Goal: Information Seeking & Learning: Learn about a topic

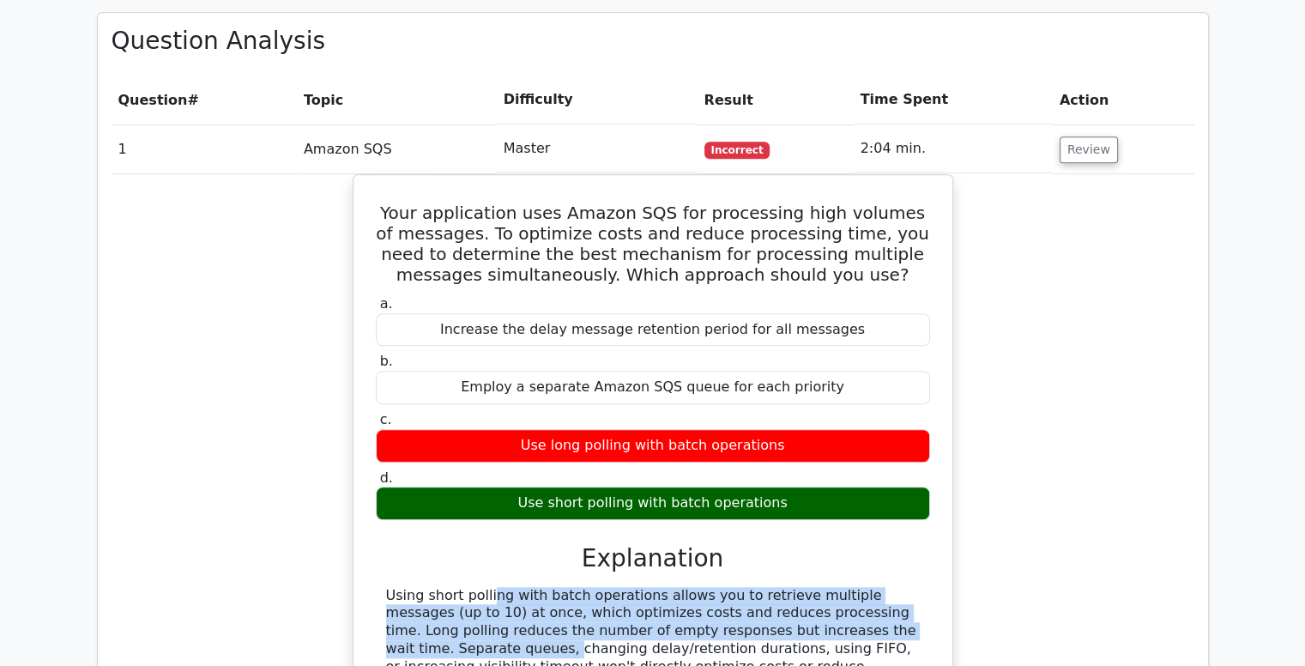
click at [1094, 136] on button "Review" at bounding box center [1088, 149] width 58 height 27
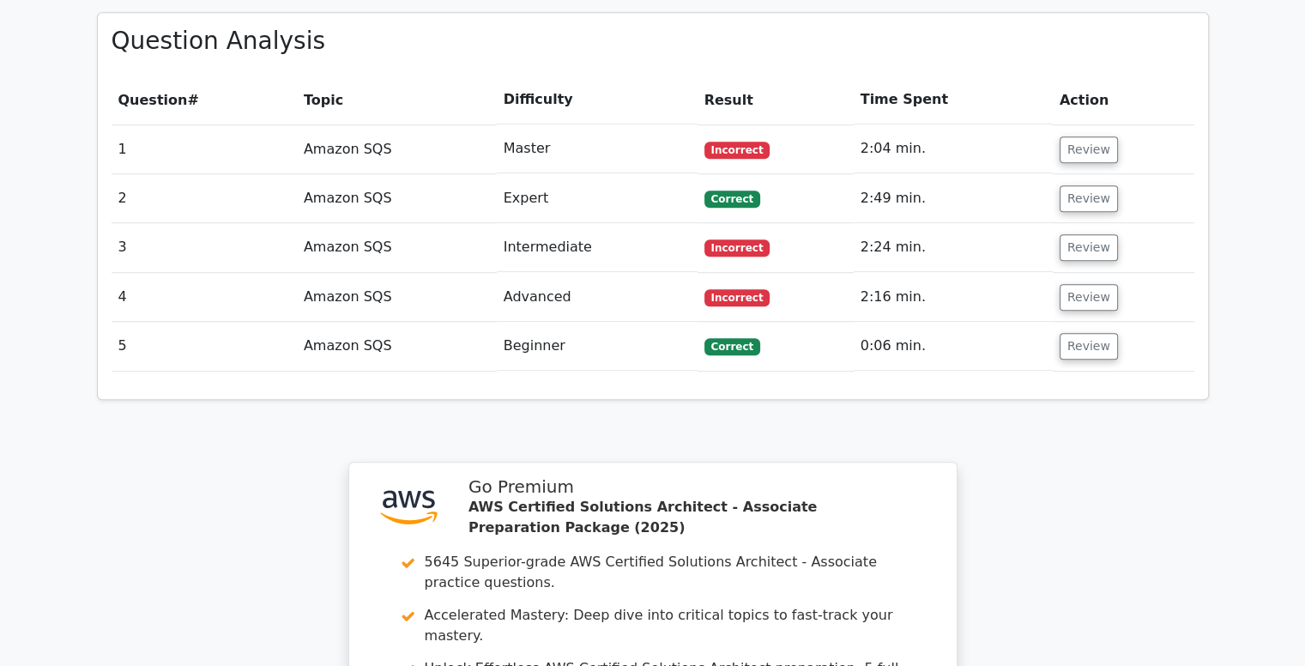
scroll to position [1695, 0]
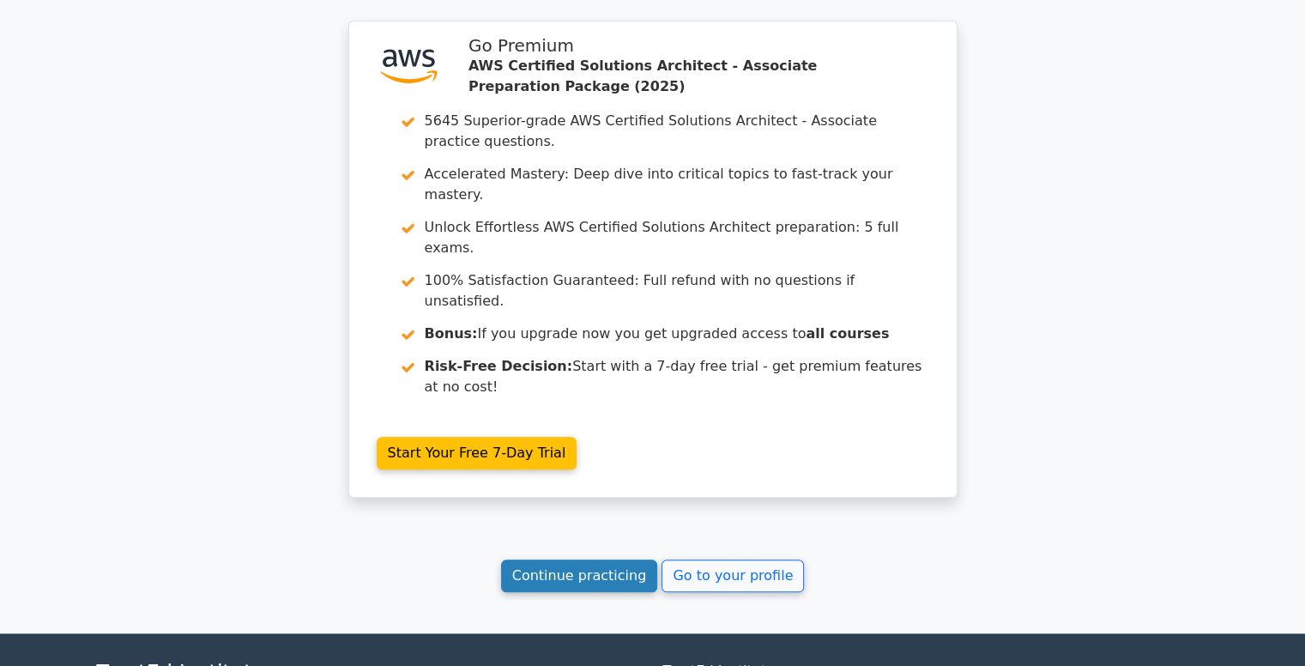
click at [600, 559] on link "Continue practicing" at bounding box center [579, 575] width 157 height 33
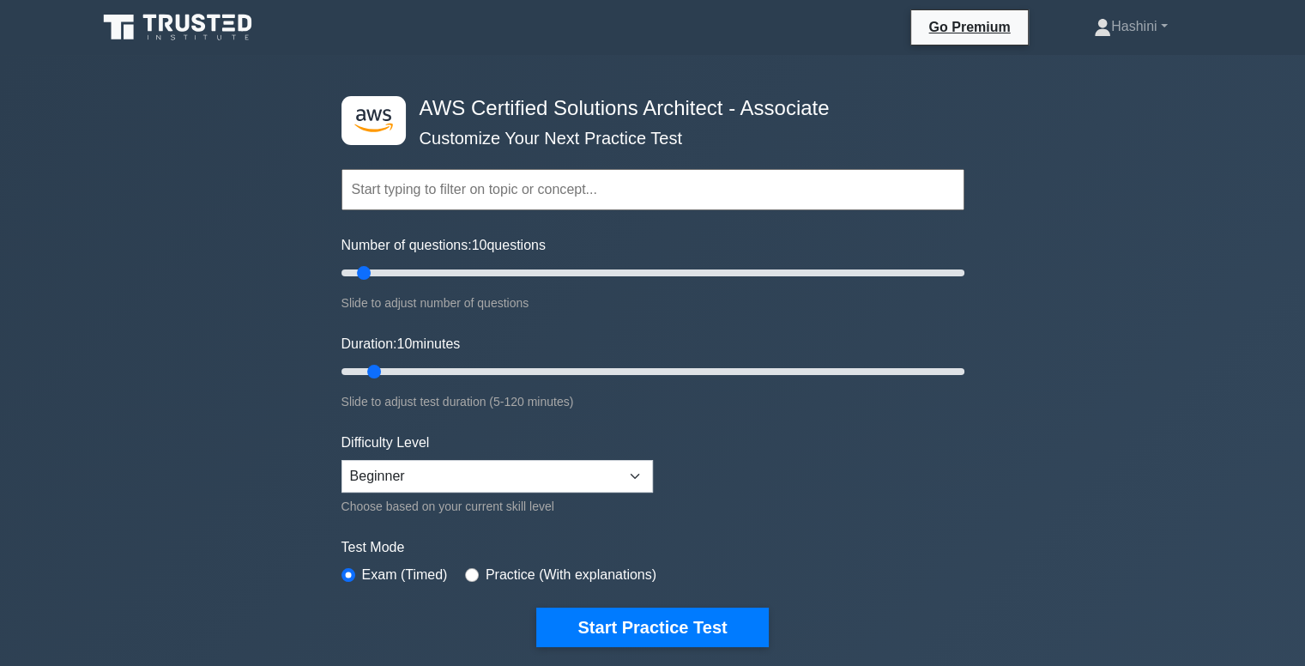
click at [388, 190] on input "text" at bounding box center [652, 189] width 623 height 41
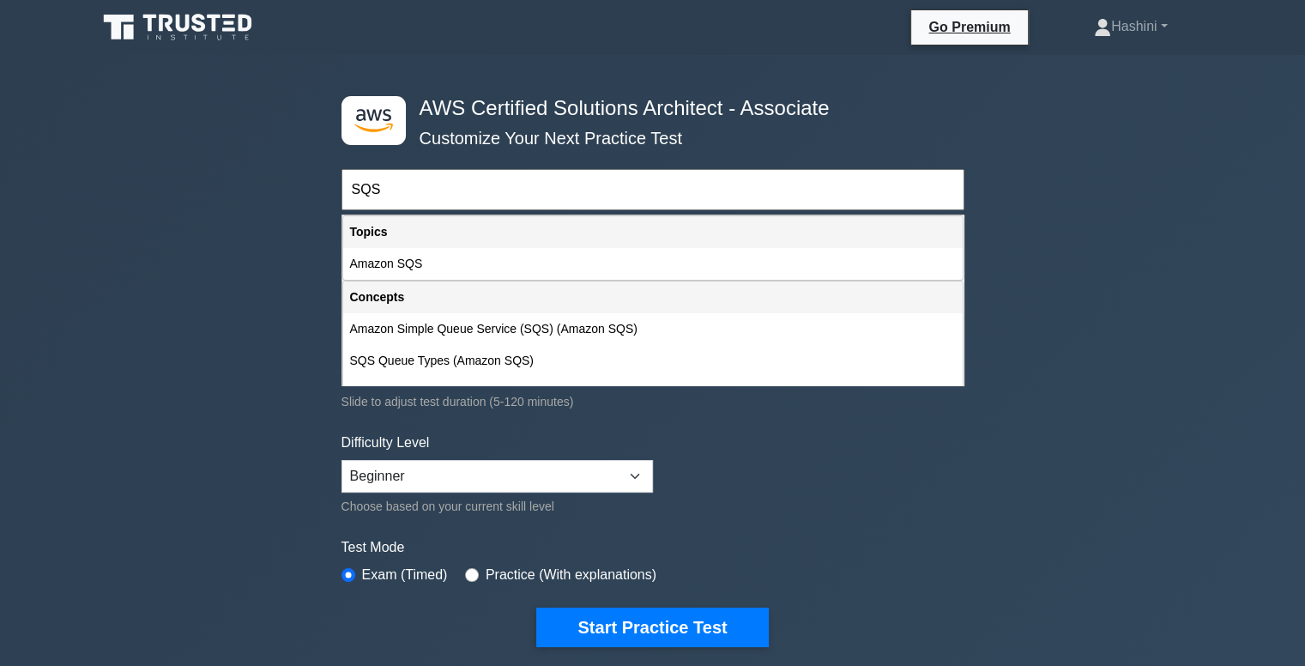
type input "SQS"
click at [217, 193] on div ".st0{fill:#252F3E;} .st1{fill-rule:evenodd;clip-rule:evenodd;fill:#FF9900;} AWS…" at bounding box center [652, 570] width 1305 height 1031
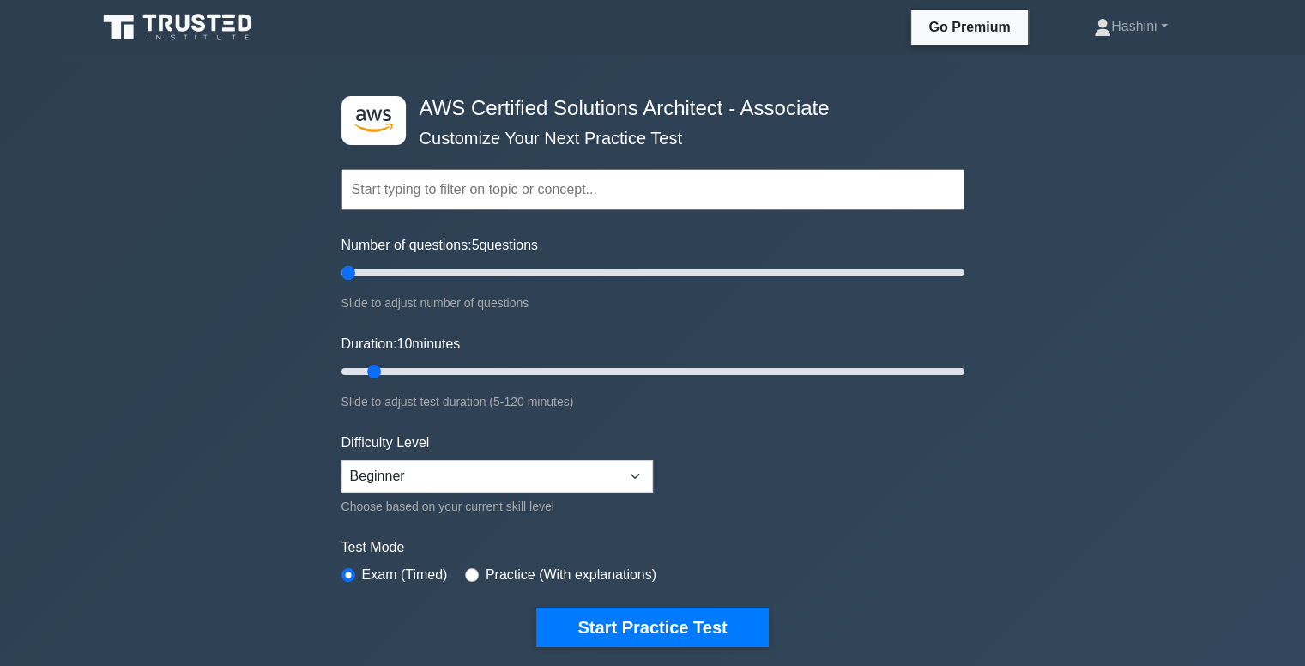
drag, startPoint x: 363, startPoint y: 274, endPoint x: 353, endPoint y: 274, distance: 9.4
type input "5"
click at [353, 274] on input "Number of questions: 5 questions" at bounding box center [652, 272] width 623 height 21
click at [438, 180] on input "text" at bounding box center [652, 189] width 623 height 41
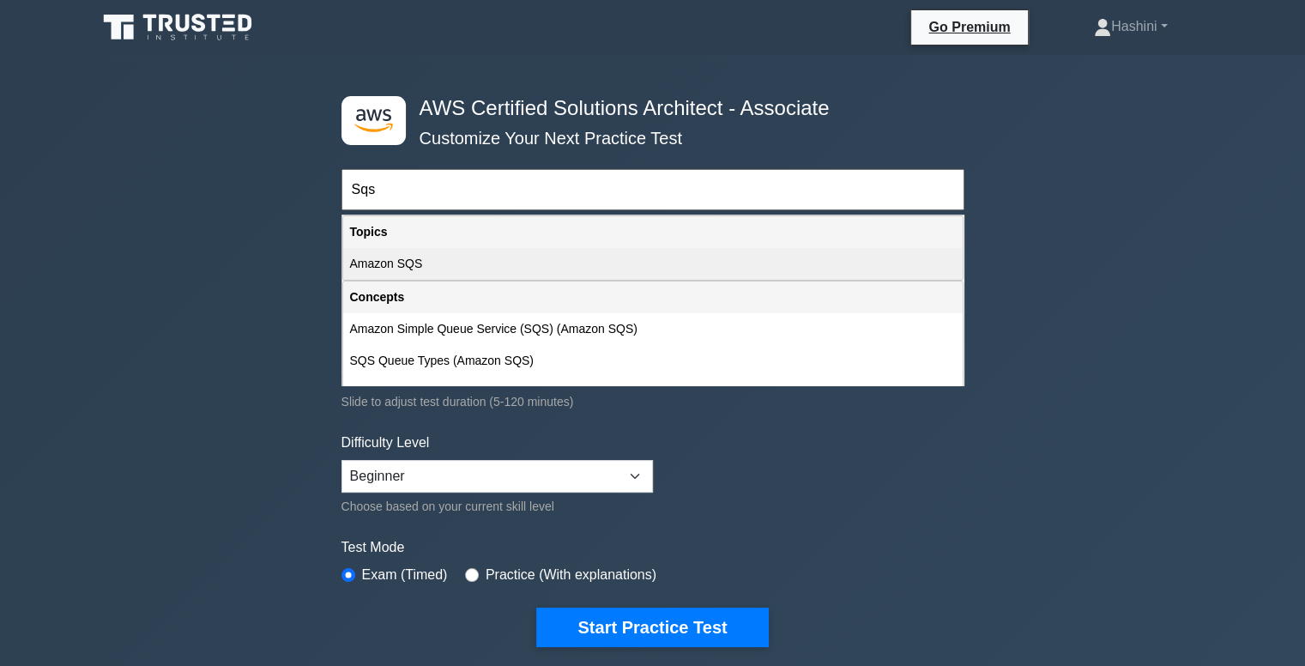
click at [425, 259] on div "Amazon SQS" at bounding box center [652, 264] width 619 height 32
type input "Amazon SQS"
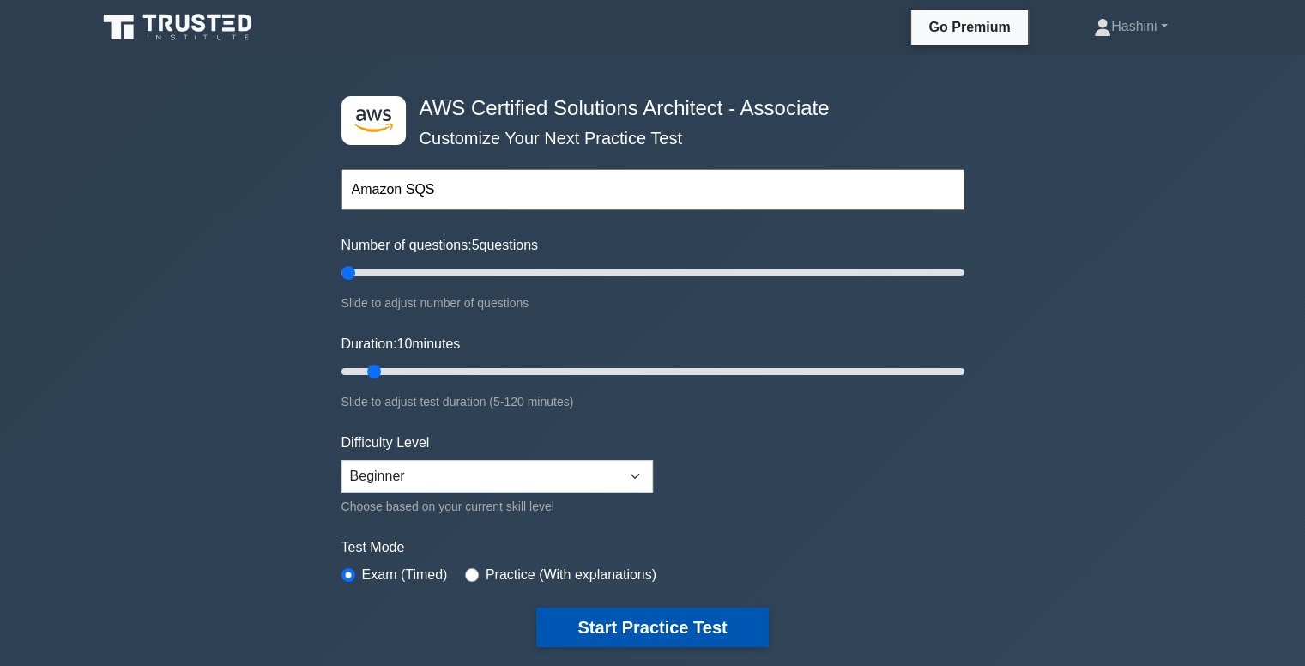
click at [597, 634] on button "Start Practice Test" at bounding box center [652, 626] width 232 height 39
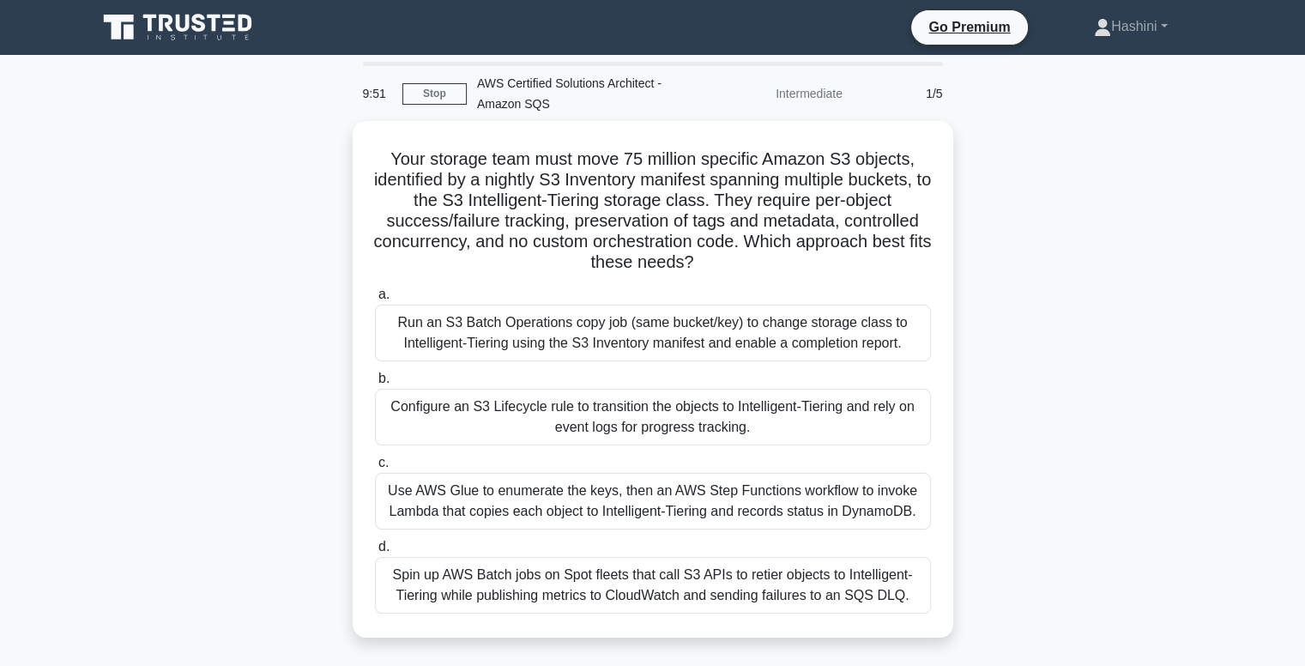
click at [70, 519] on main "9:51 Stop AWS Certified Solutions Architect - Amazon SQS Intermediate 1/5 Your …" at bounding box center [652, 490] width 1305 height 871
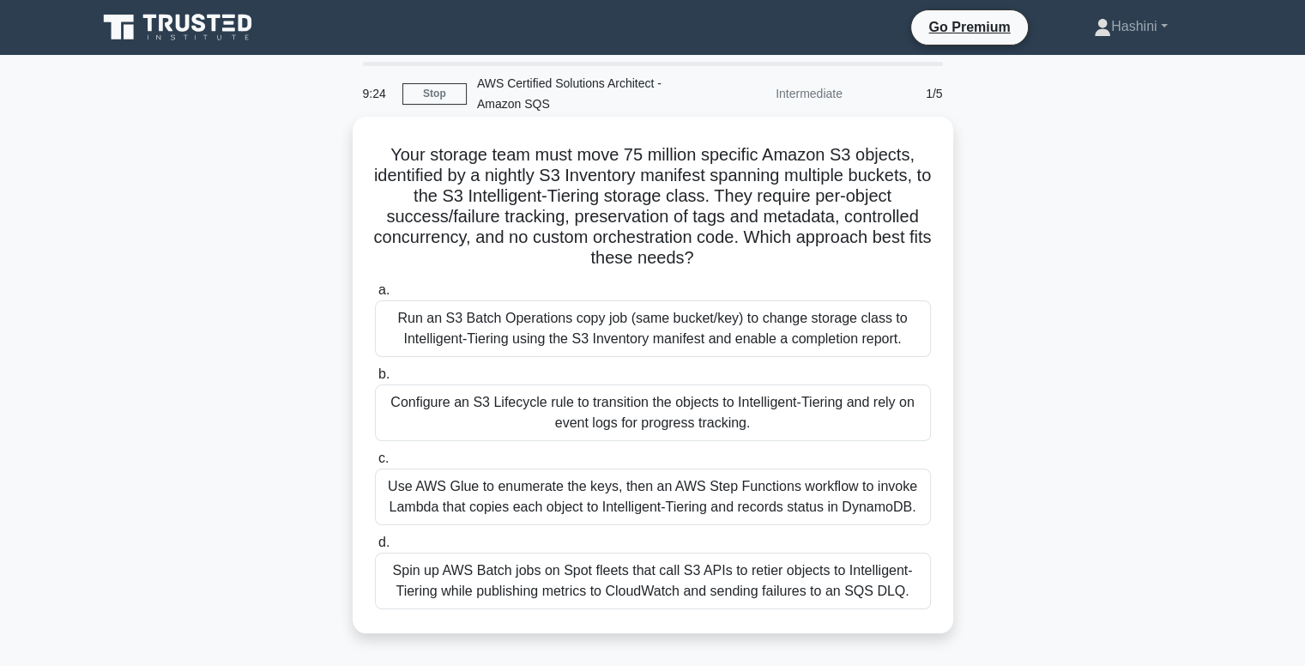
click at [598, 327] on div "Run an S3 Batch Operations copy job (same bucket/key) to change storage class t…" at bounding box center [653, 328] width 556 height 57
click at [375, 296] on input "a. Run an S3 Batch Operations copy job (same bucket/key) to change storage clas…" at bounding box center [375, 290] width 0 height 11
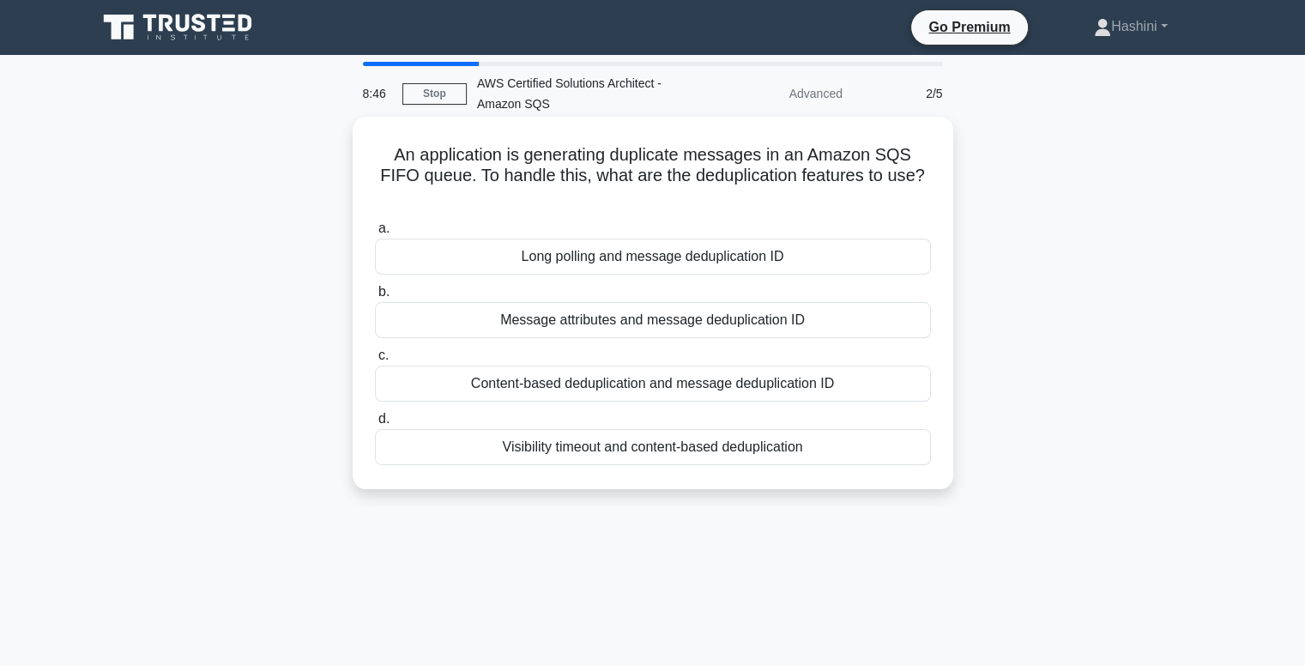
click at [706, 390] on div "Content-based deduplication and message deduplication ID" at bounding box center [653, 383] width 556 height 36
click at [375, 361] on input "c. Content-based deduplication and message deduplication ID" at bounding box center [375, 355] width 0 height 11
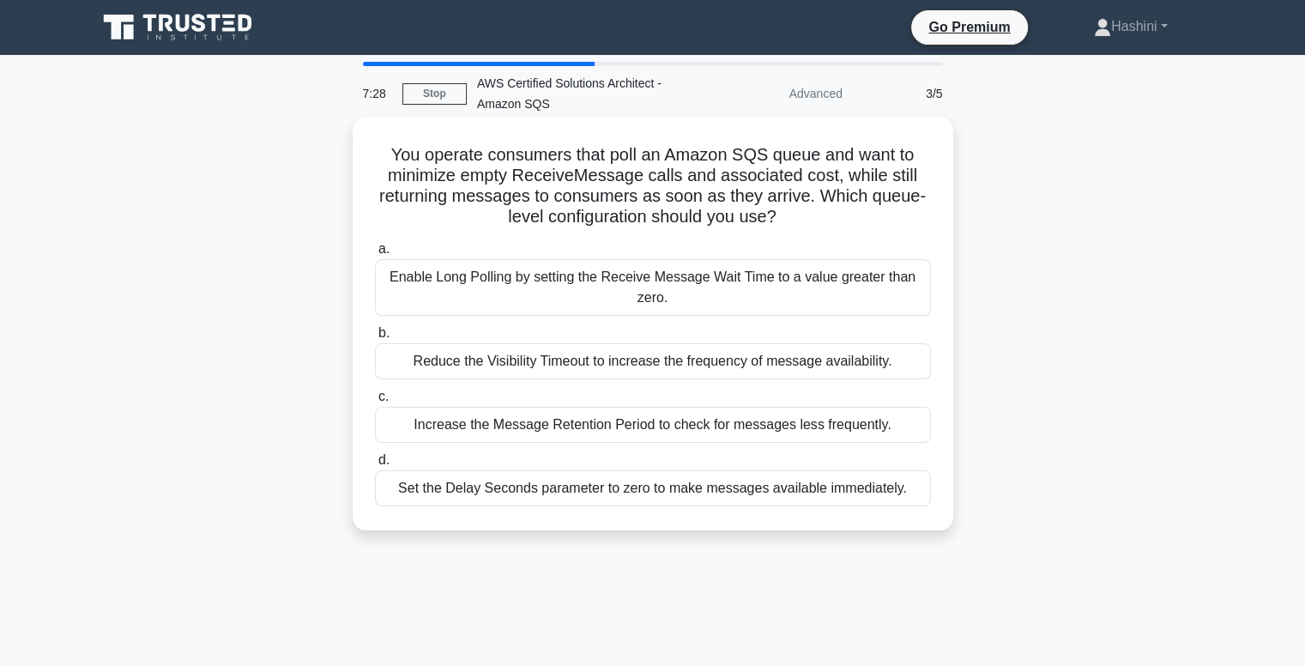
click at [767, 284] on div "Enable Long Polling by setting the Receive Message Wait Time to a value greater…" at bounding box center [653, 287] width 556 height 57
click at [375, 255] on input "a. Enable Long Polling by setting the Receive Message Wait Time to a value grea…" at bounding box center [375, 249] width 0 height 11
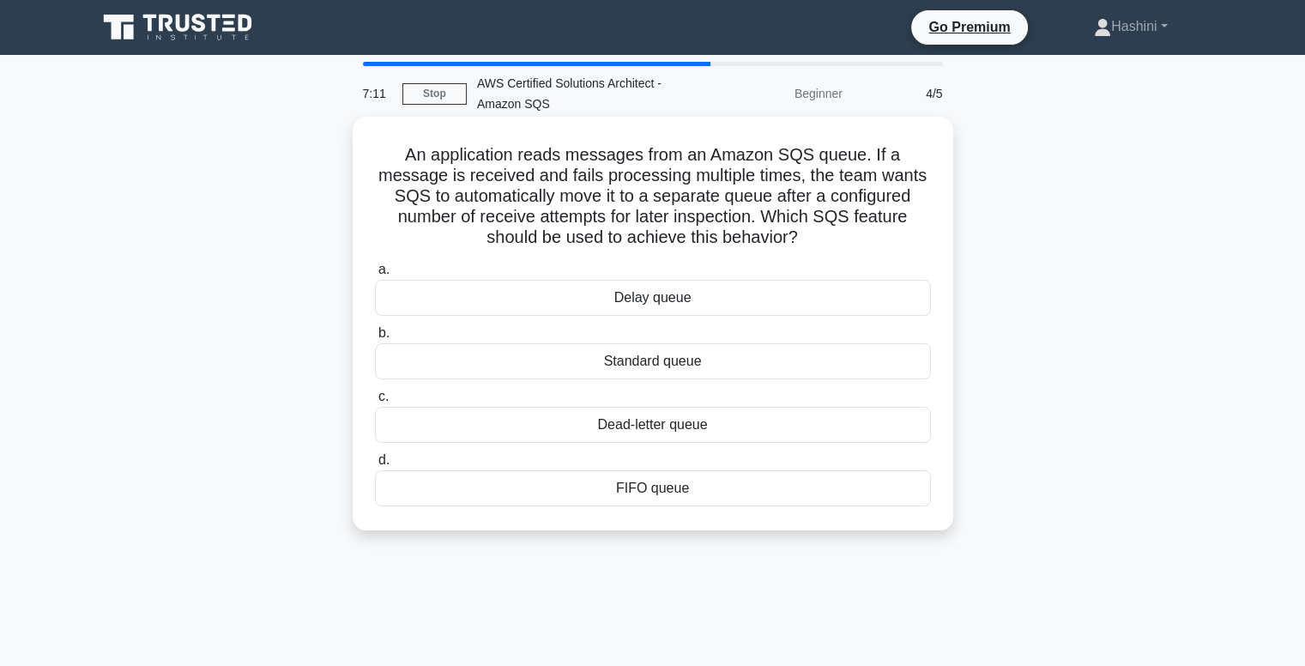
click at [793, 419] on div "Dead-letter queue" at bounding box center [653, 425] width 556 height 36
click at [375, 402] on input "c. Dead-letter queue" at bounding box center [375, 396] width 0 height 11
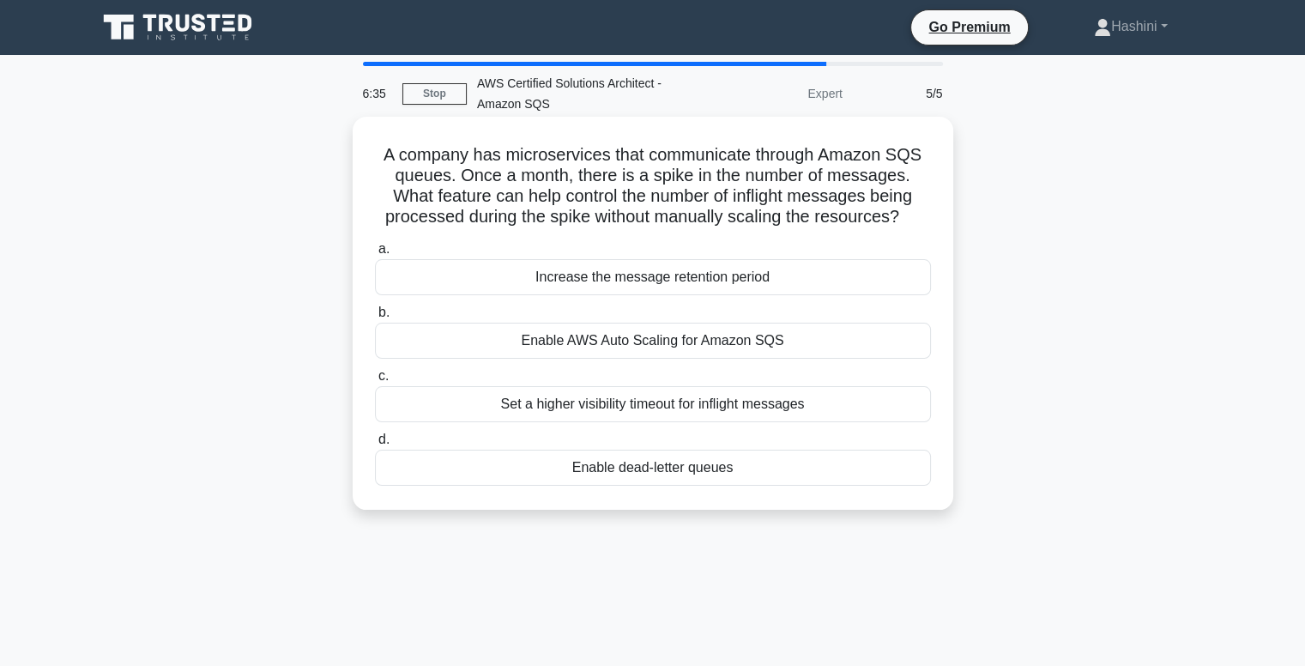
click at [810, 343] on div "Enable AWS Auto Scaling for Amazon SQS" at bounding box center [653, 340] width 556 height 36
click at [375, 318] on input "b. Enable AWS Auto Scaling for Amazon SQS" at bounding box center [375, 312] width 0 height 11
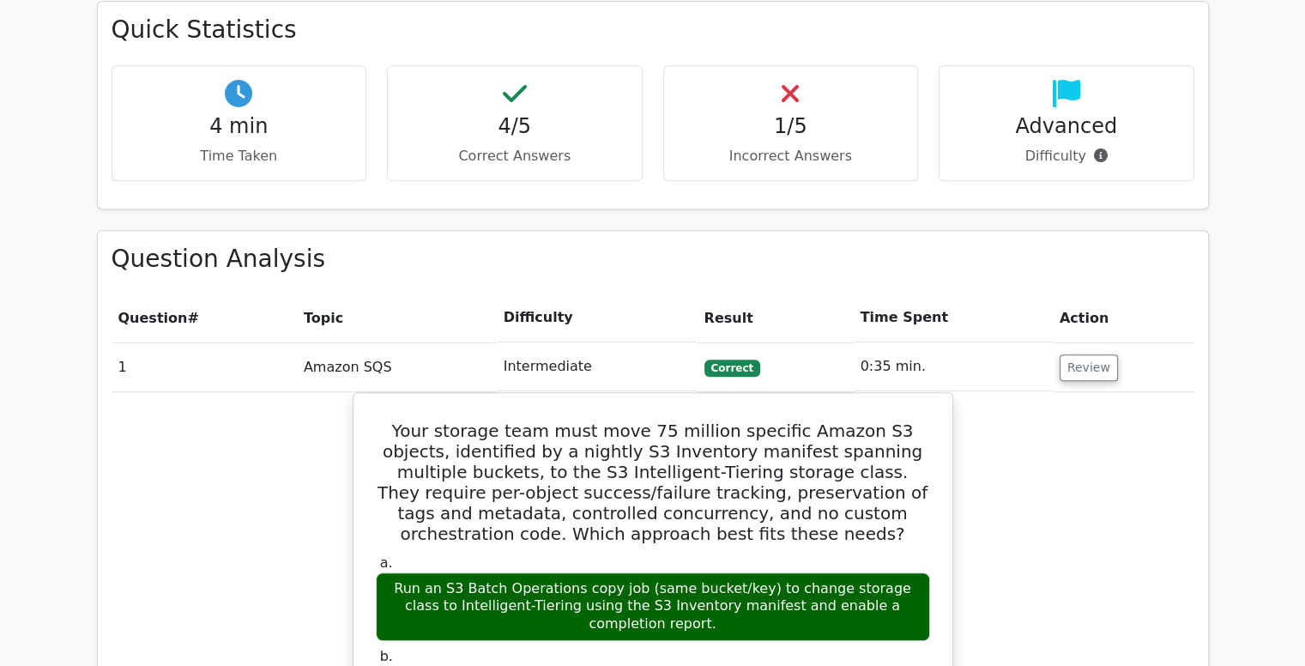
scroll to position [1100, 0]
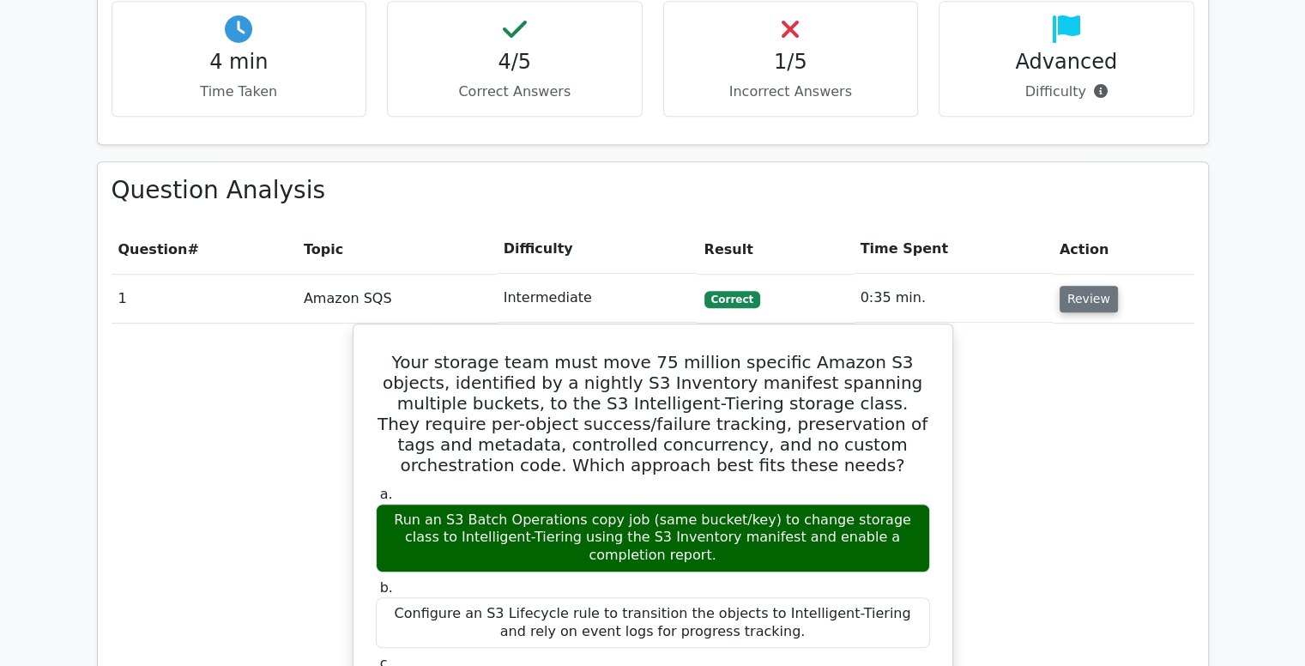
click at [1078, 286] on button "Review" at bounding box center [1088, 299] width 58 height 27
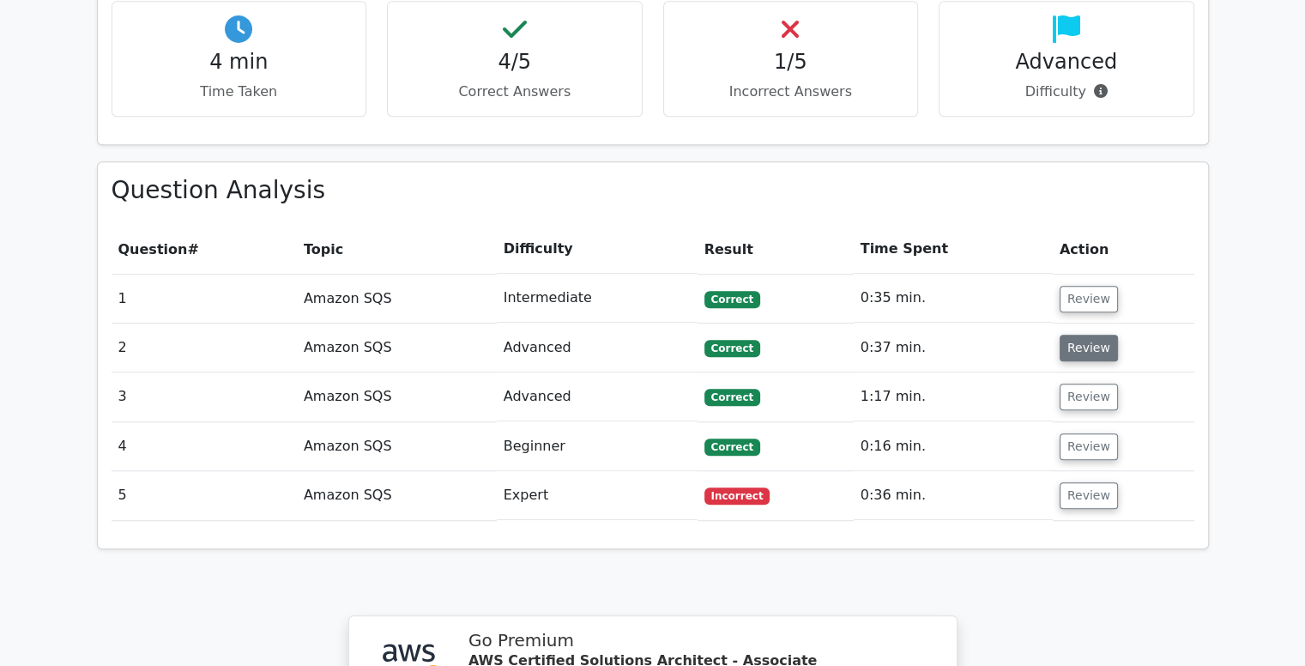
click at [1085, 334] on button "Review" at bounding box center [1088, 347] width 58 height 27
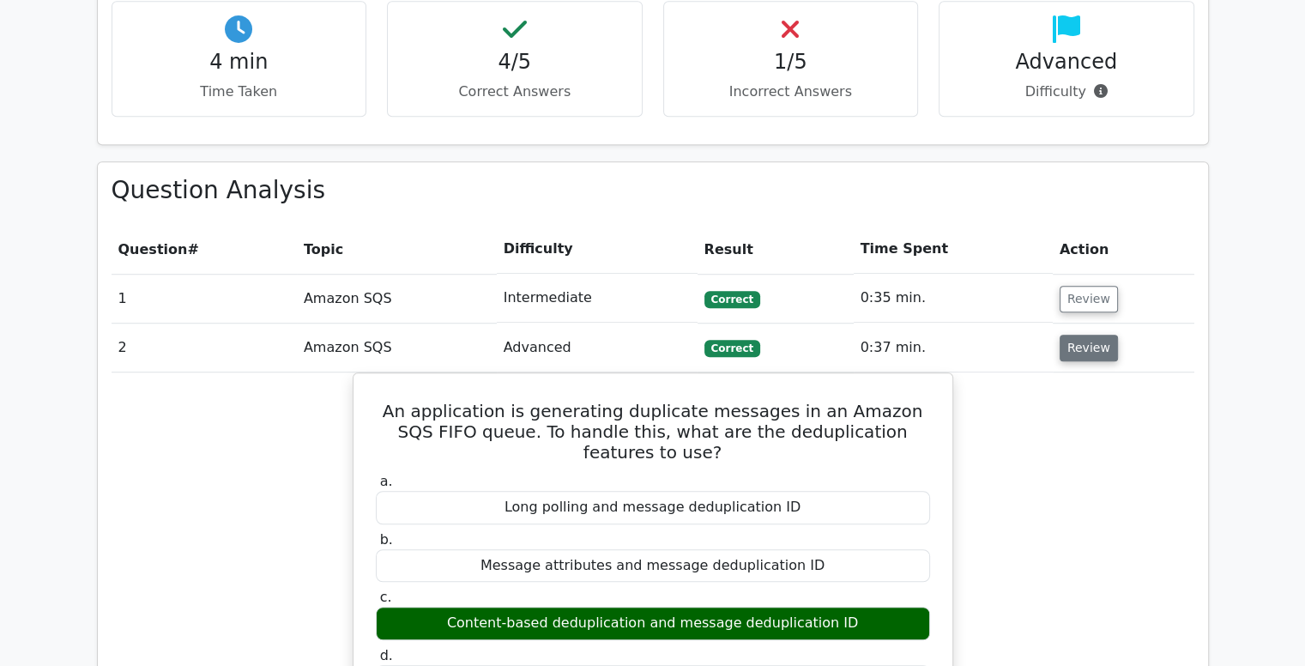
click at [1085, 334] on button "Review" at bounding box center [1088, 347] width 58 height 27
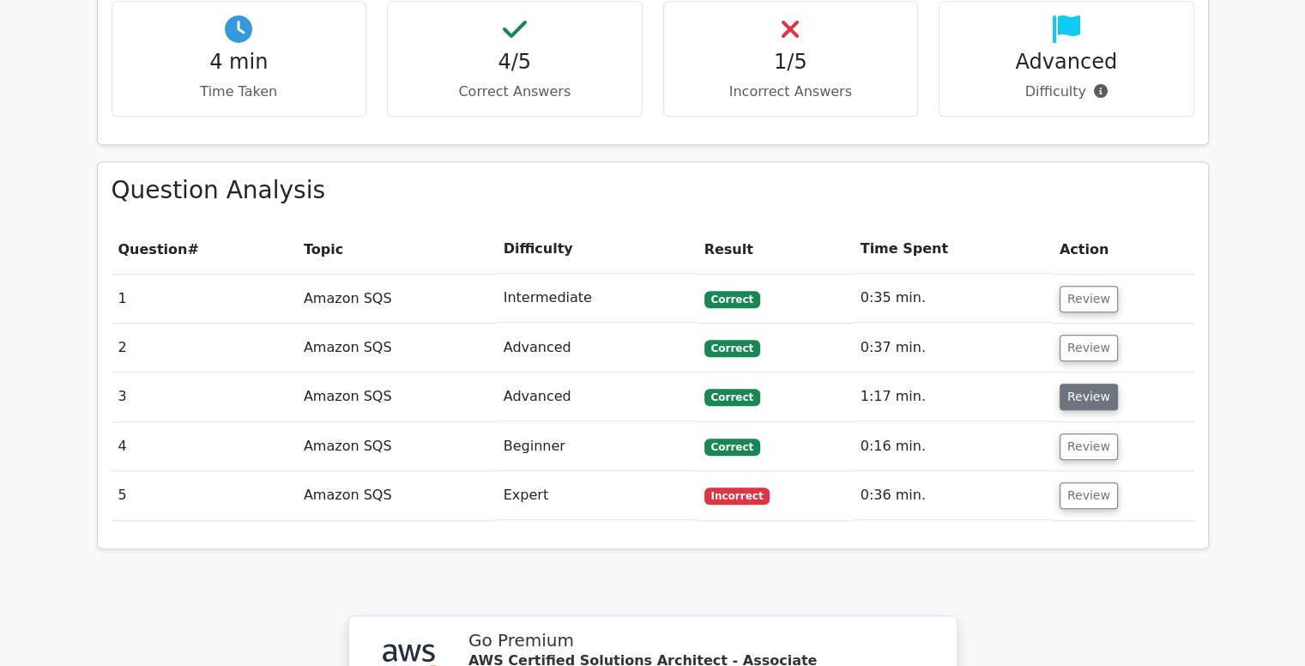
click at [1088, 383] on button "Review" at bounding box center [1088, 396] width 58 height 27
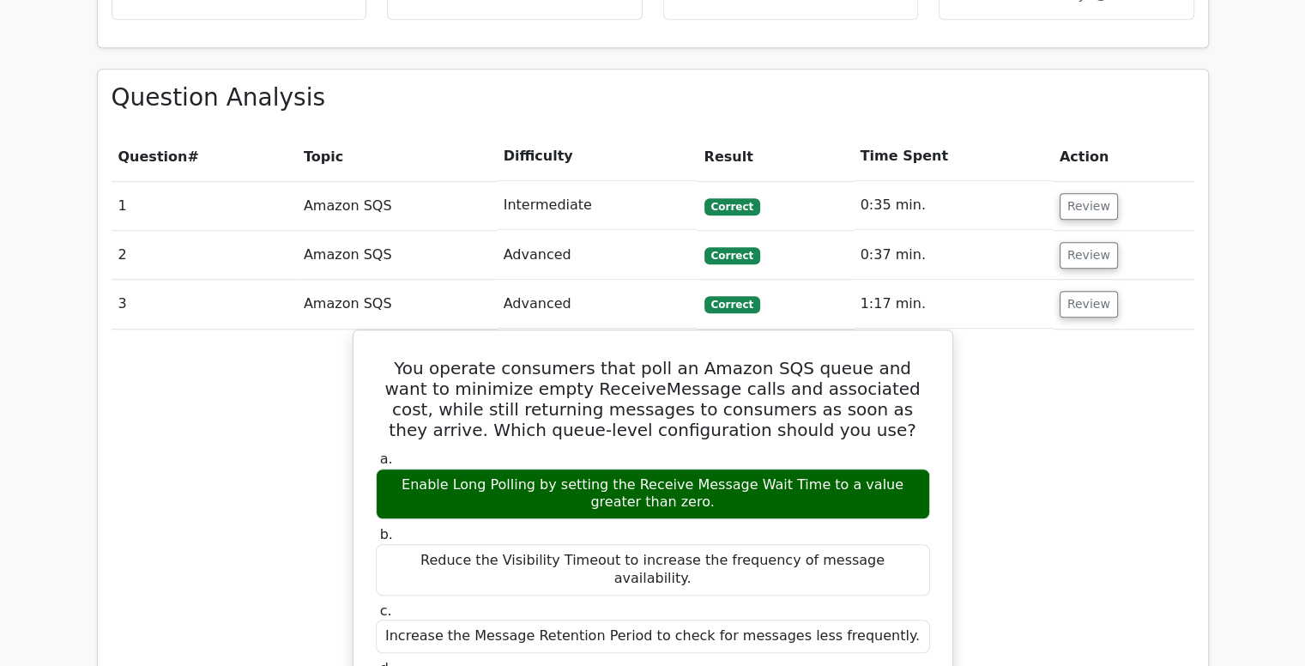
scroll to position [1208, 0]
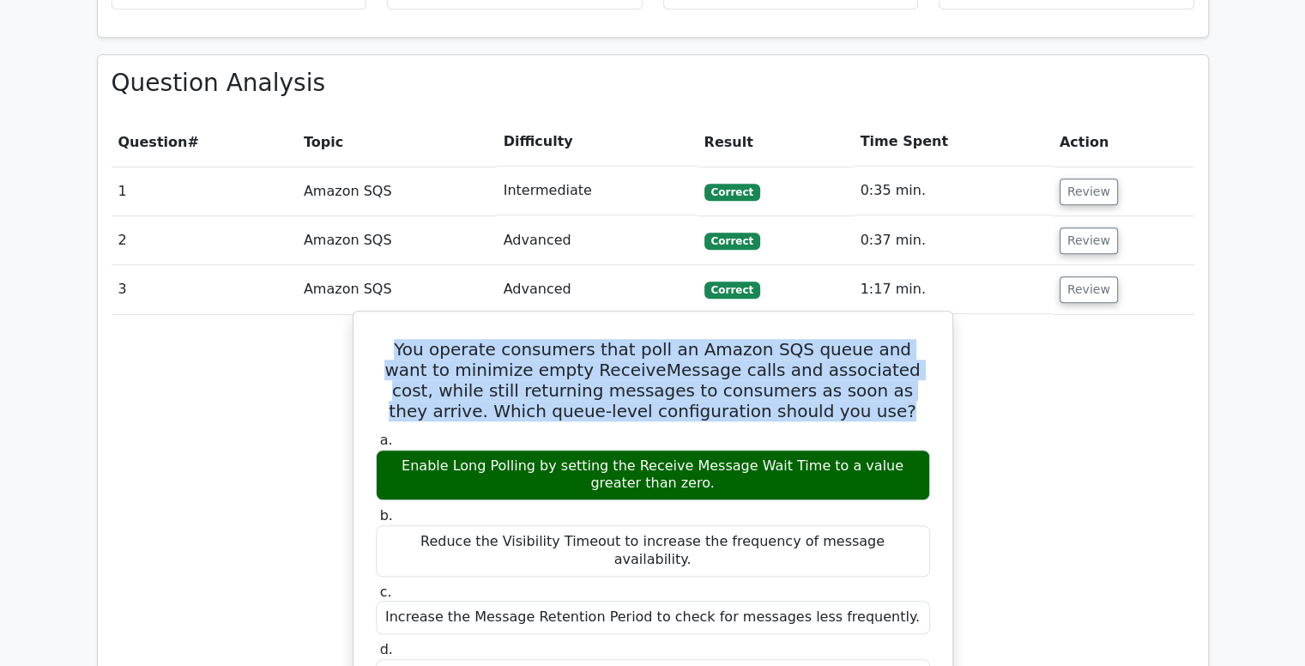
drag, startPoint x: 791, startPoint y: 324, endPoint x: 385, endPoint y: 258, distance: 411.0
click at [385, 339] on h5 "You operate consumers that poll an Amazon SQS queue and want to minimize empty …" at bounding box center [652, 380] width 557 height 82
copy h5 "You operate consumers that poll an Amazon SQS queue and want to minimize empty …"
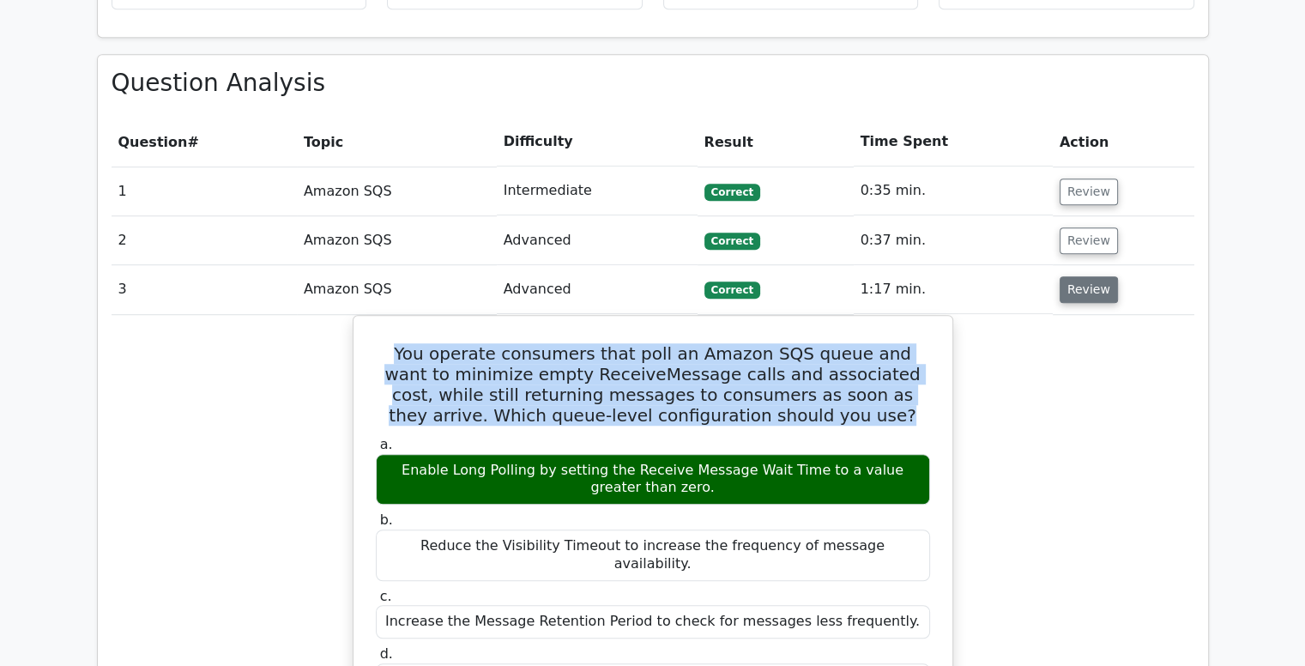
click at [1088, 276] on button "Review" at bounding box center [1088, 289] width 58 height 27
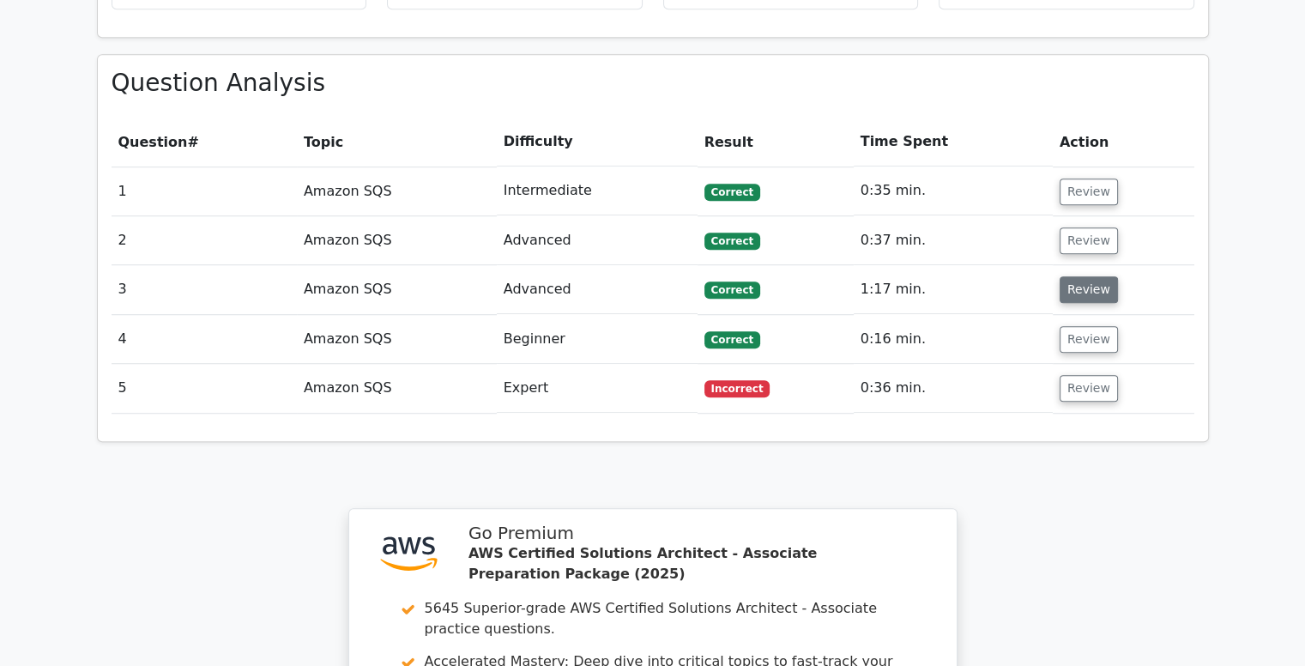
click at [1088, 276] on button "Review" at bounding box center [1088, 289] width 58 height 27
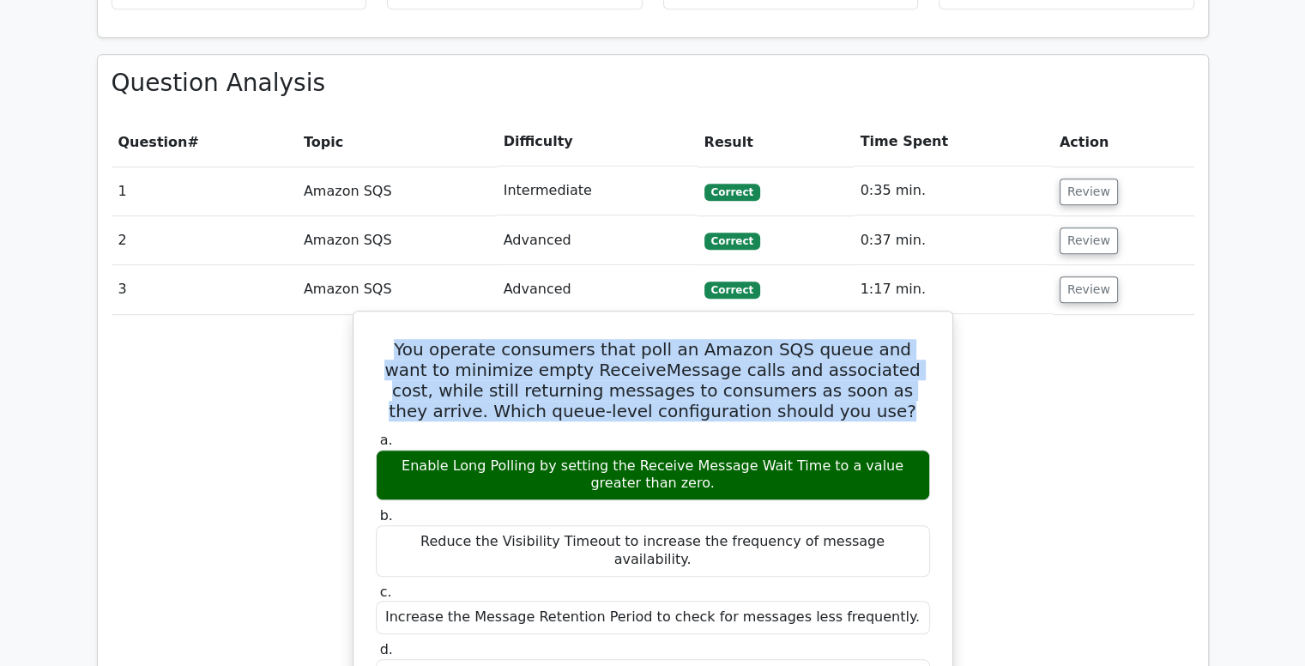
drag, startPoint x: 680, startPoint y: 404, endPoint x: 365, endPoint y: 376, distance: 316.9
click at [365, 431] on div "a. Enable Long Polling by setting the Receive Message Wait Time to a value grea…" at bounding box center [652, 465] width 575 height 69
copy div "Enable Long Polling by setting the Receive Message Wait Time to a value greater…"
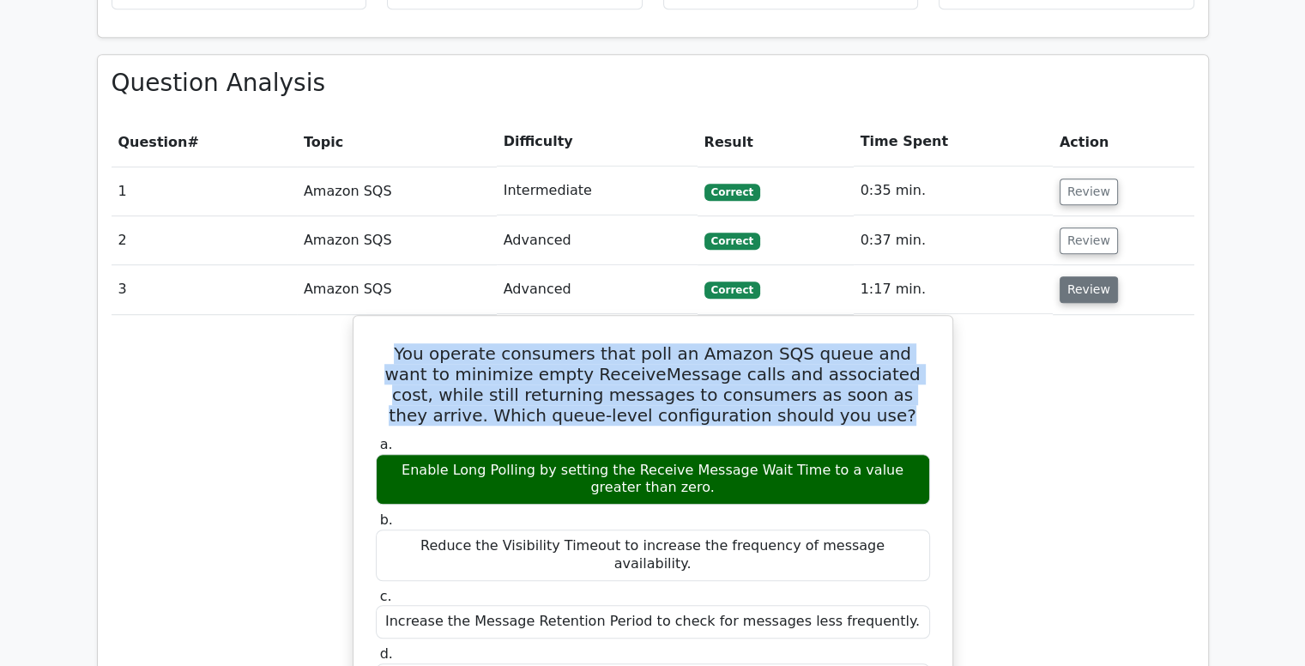
click at [1086, 276] on button "Review" at bounding box center [1088, 289] width 58 height 27
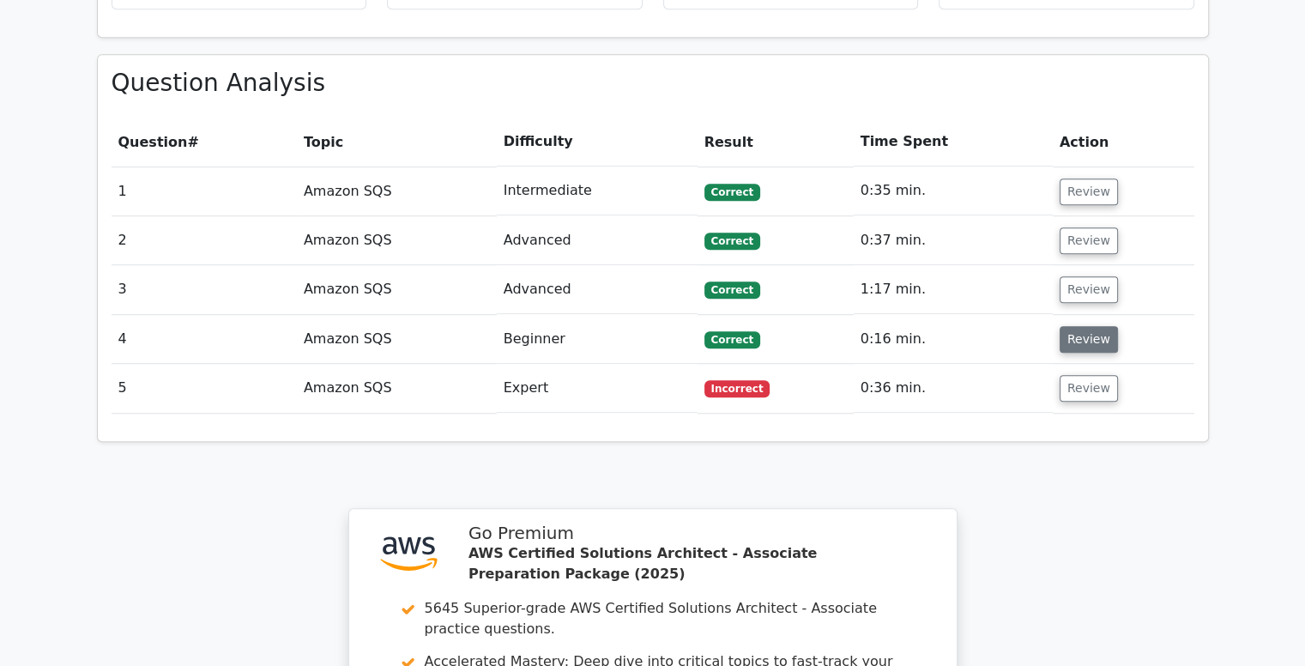
click at [1070, 326] on button "Review" at bounding box center [1088, 339] width 58 height 27
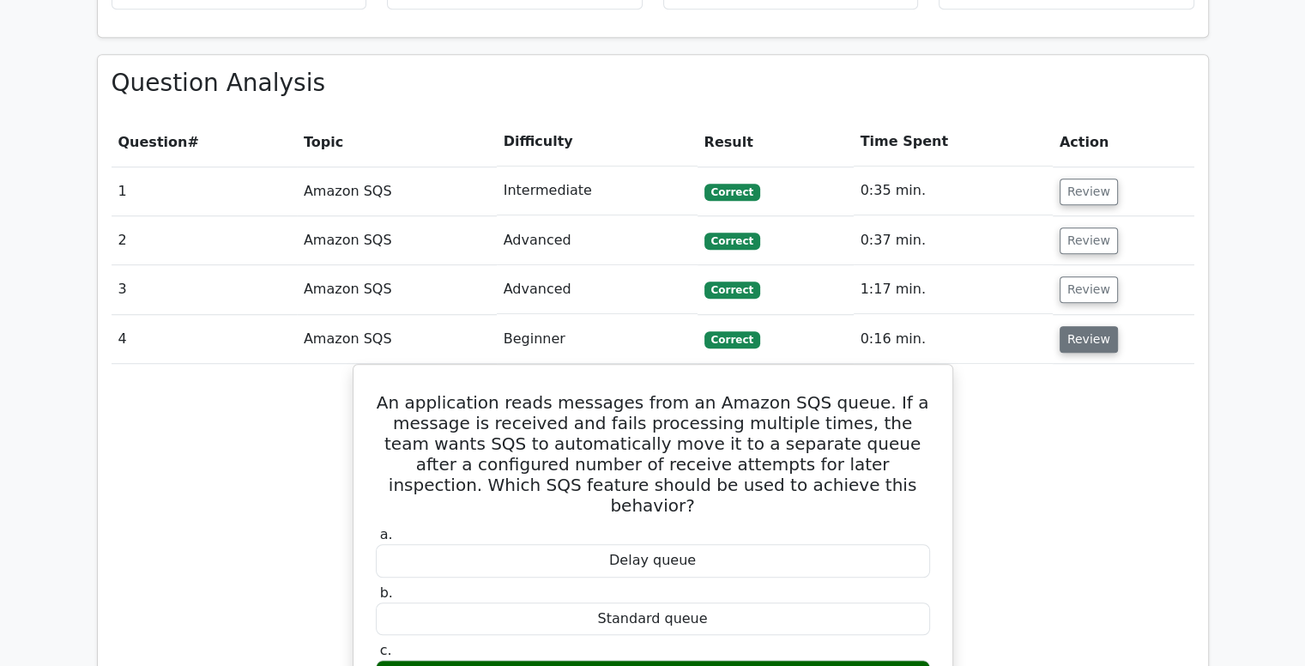
click at [1070, 326] on button "Review" at bounding box center [1088, 339] width 58 height 27
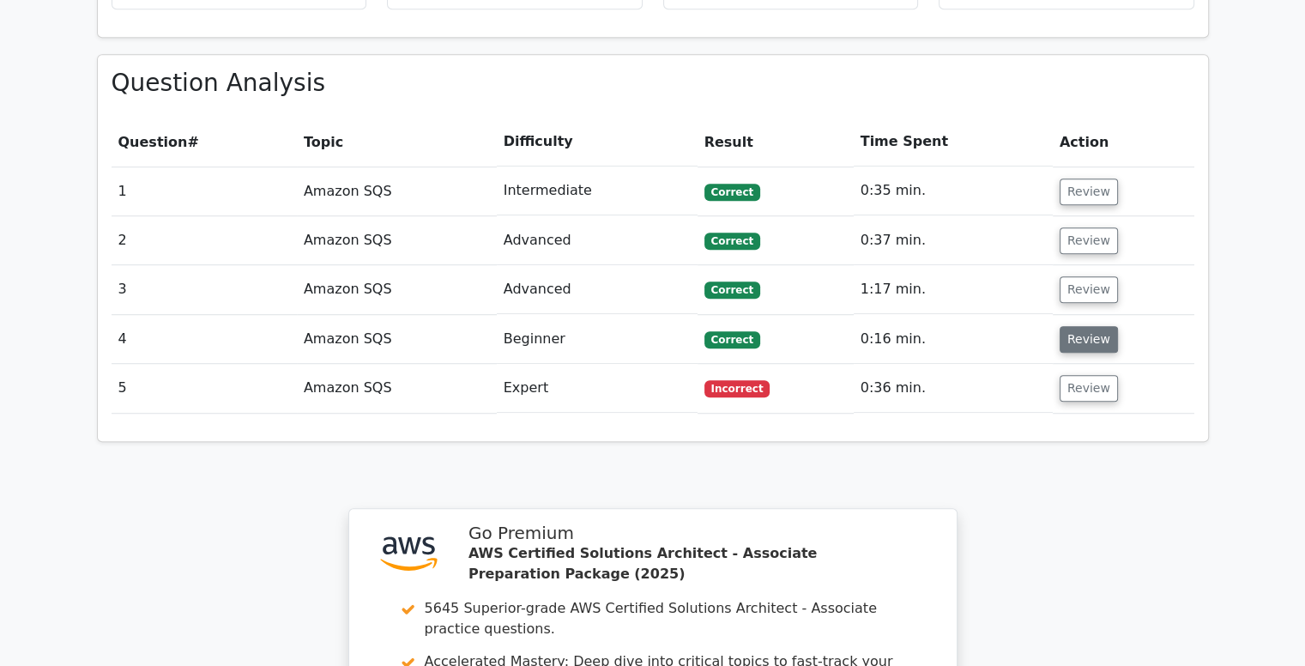
click at [1070, 326] on button "Review" at bounding box center [1088, 339] width 58 height 27
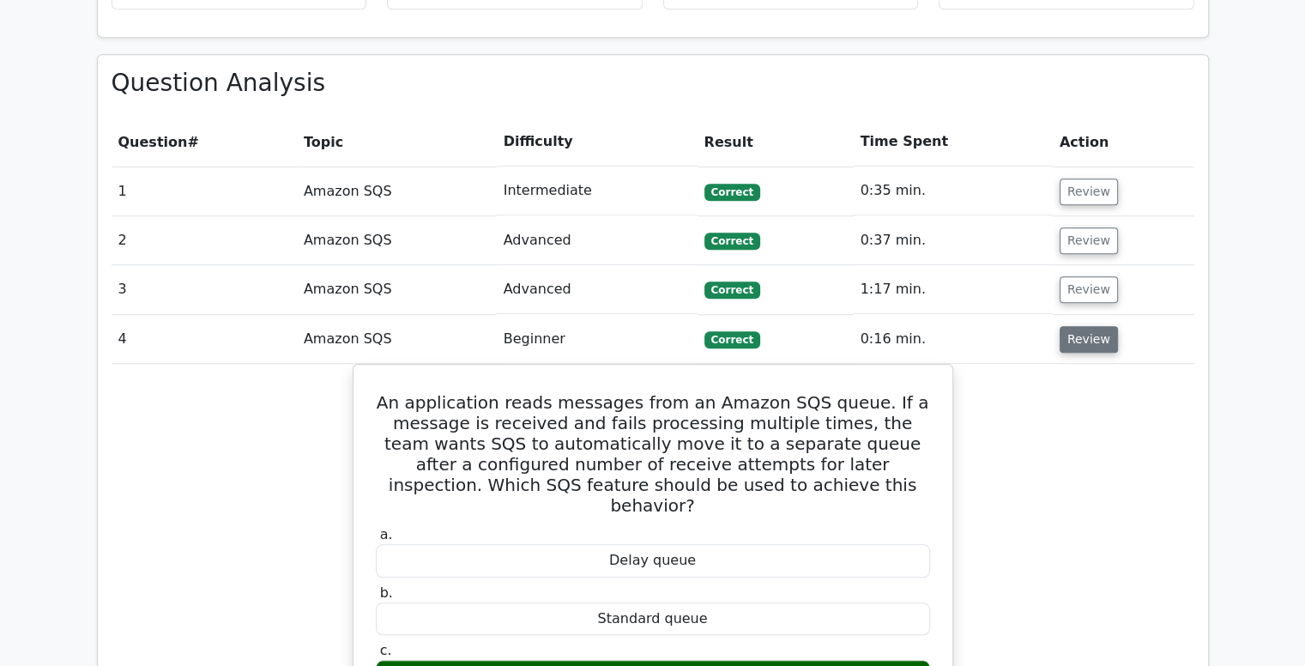
click at [1070, 326] on button "Review" at bounding box center [1088, 339] width 58 height 27
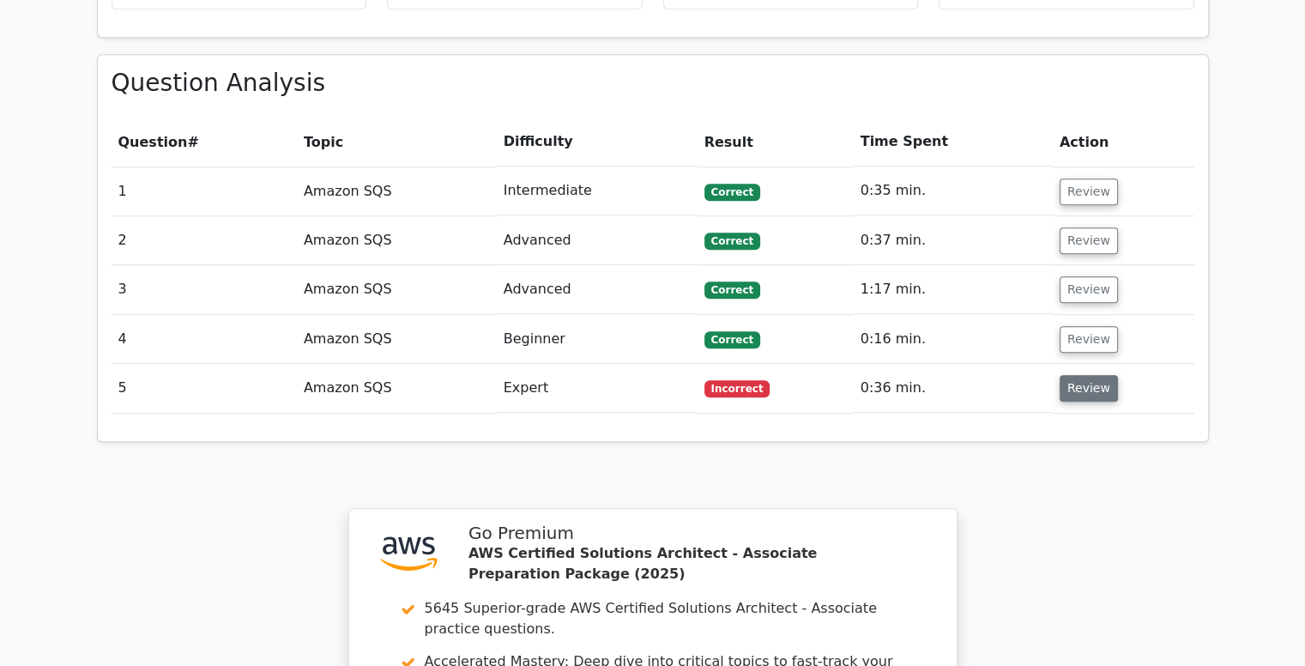
click at [1077, 375] on button "Review" at bounding box center [1088, 388] width 58 height 27
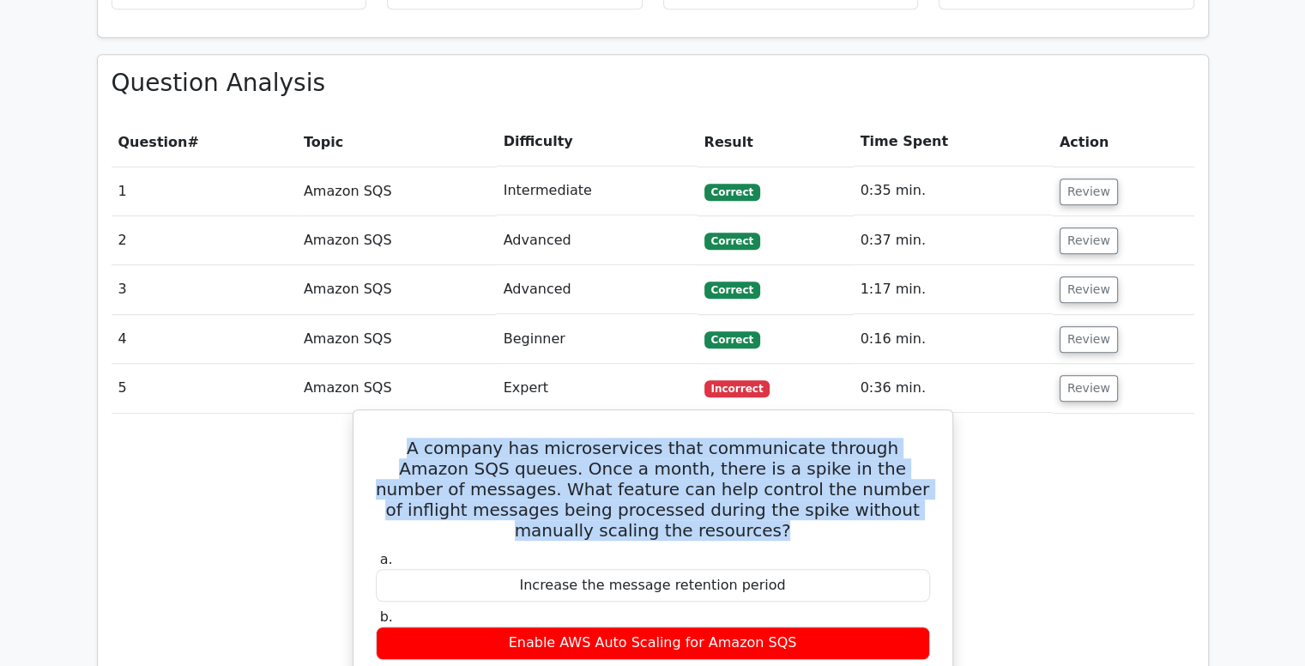
drag, startPoint x: 378, startPoint y: 365, endPoint x: 922, endPoint y: 422, distance: 546.7
click at [922, 437] on h5 "A company has microservices that communicate through Amazon SQS queues. Once a …" at bounding box center [652, 488] width 557 height 103
copy h5 "A company has microservices that communicate through Amazon SQS queues. Once a …"
drag, startPoint x: 496, startPoint y: 594, endPoint x: 820, endPoint y: 603, distance: 324.3
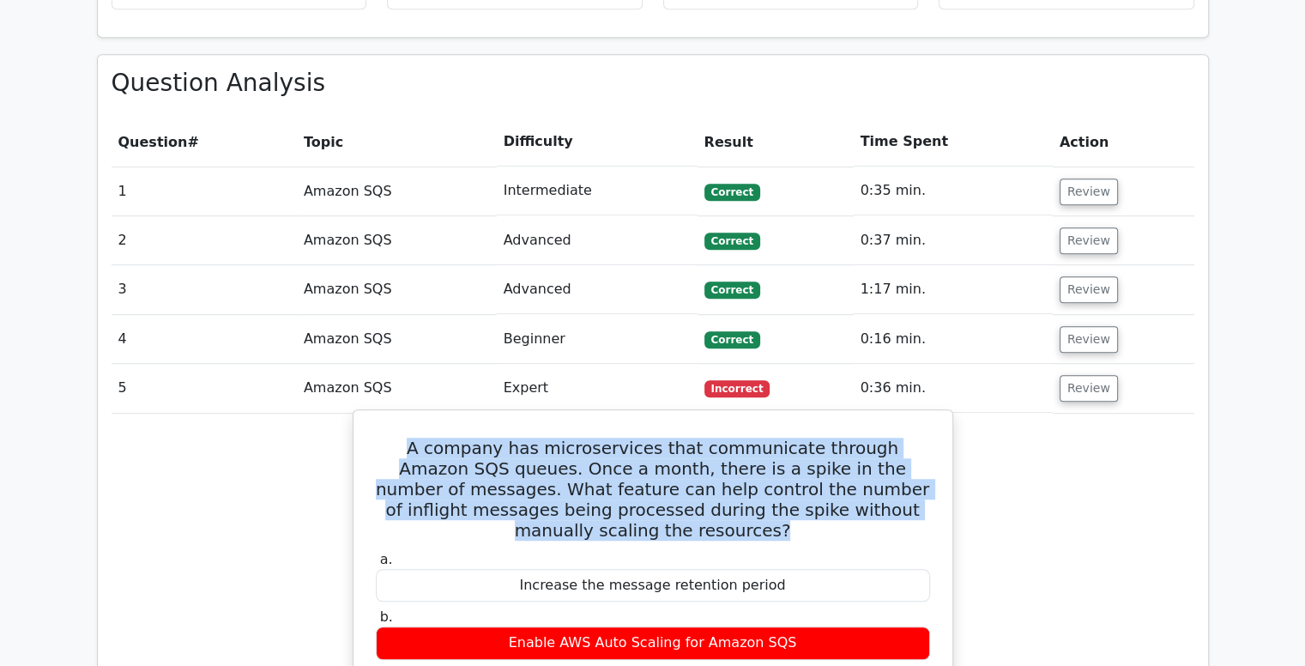
copy div "Set a higher visibility timeout for inflight messages"
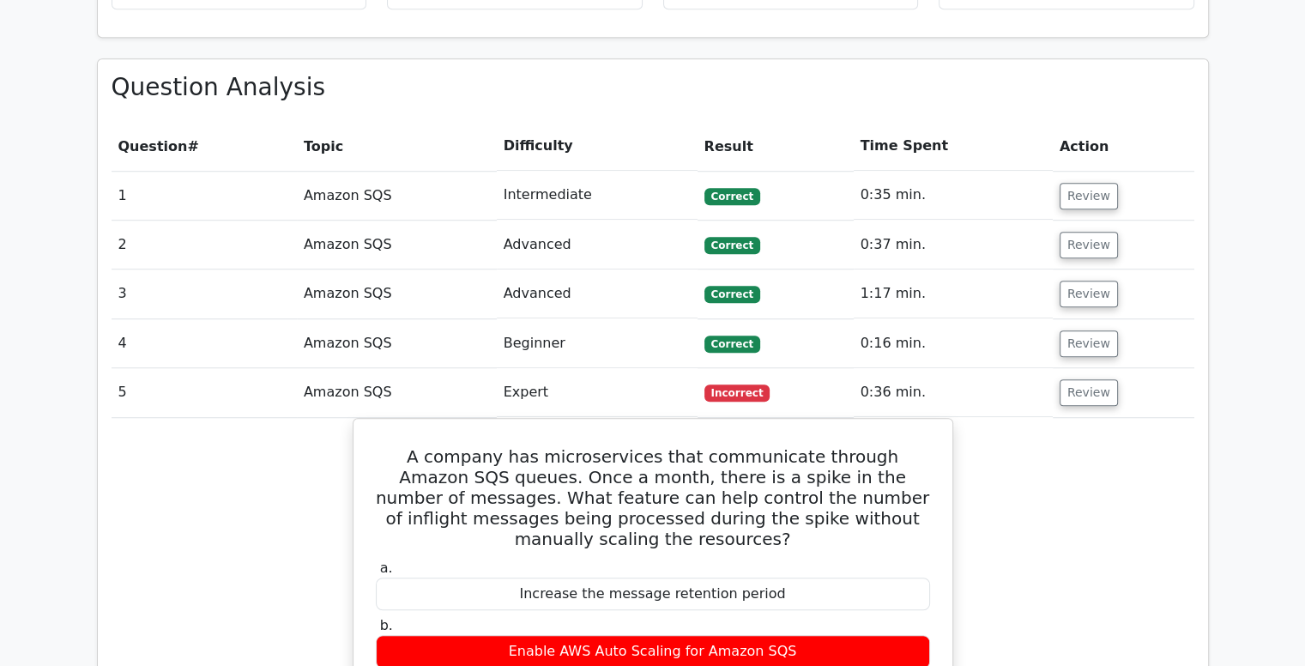
click at [1212, 362] on div "Question Analysis Question # Topic Difficulty Result Time Spent Action 1 Amazon…" at bounding box center [653, 597] width 1132 height 1078
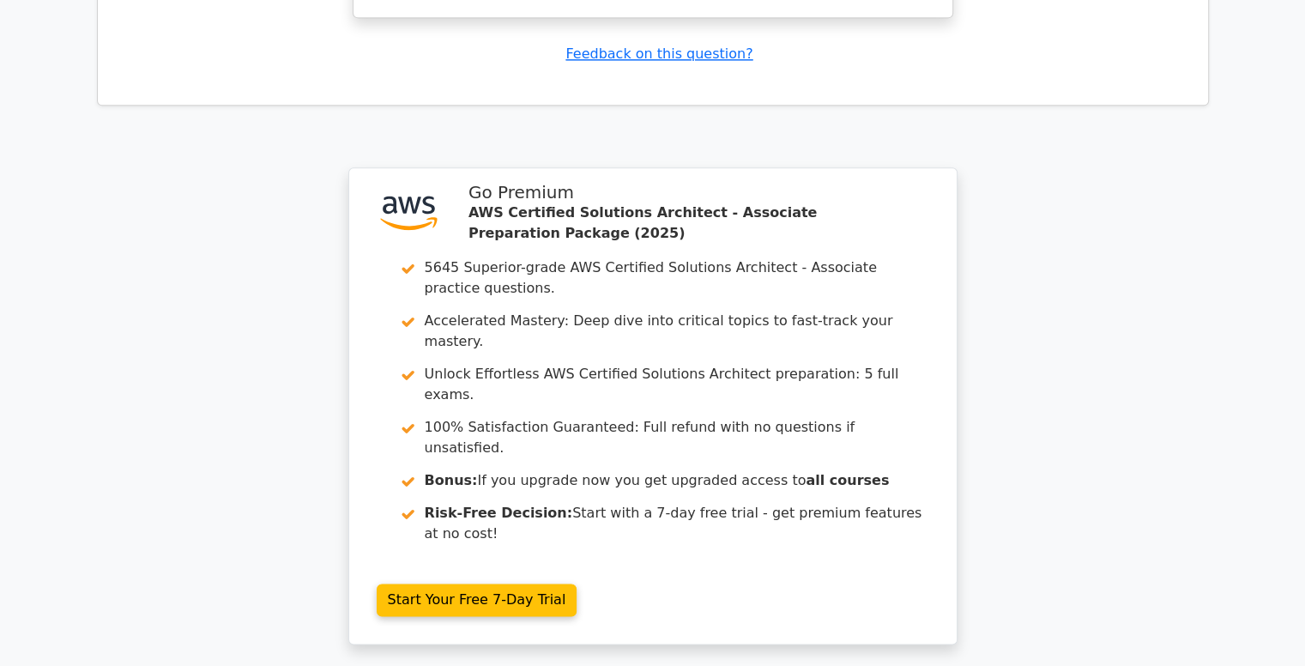
scroll to position [2221, 0]
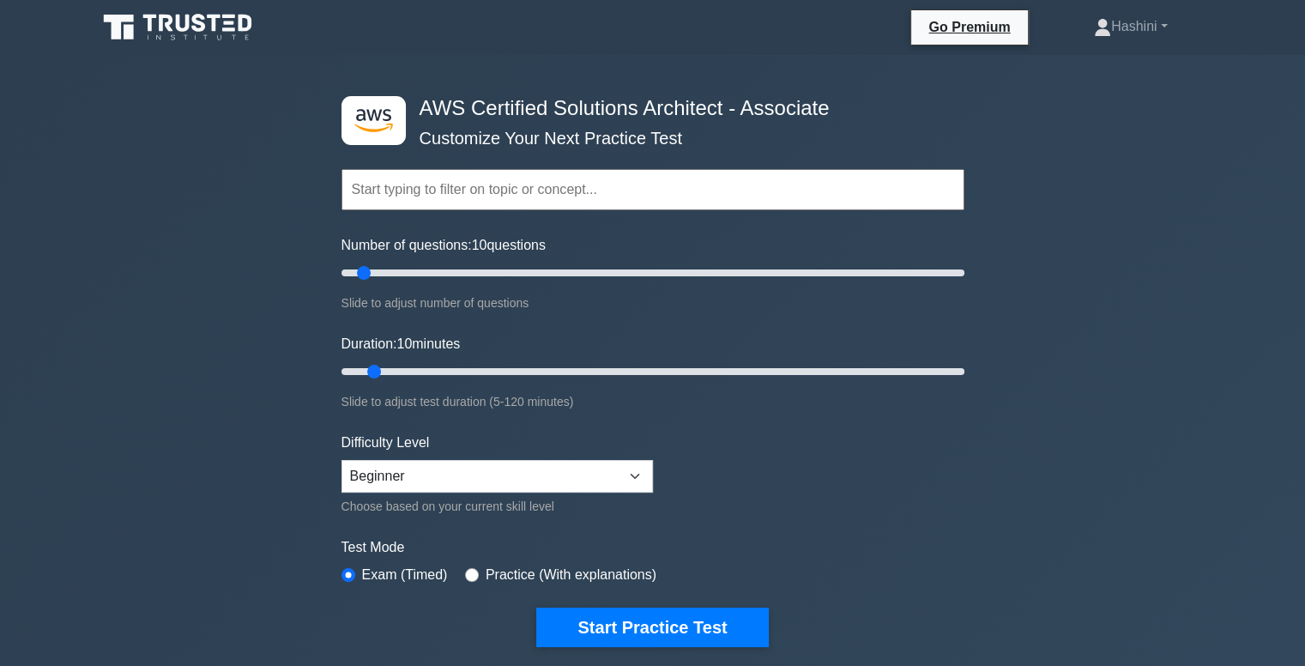
click at [502, 193] on input "text" at bounding box center [652, 189] width 623 height 41
drag, startPoint x: 365, startPoint y: 268, endPoint x: 352, endPoint y: 269, distance: 12.9
type input "5"
click at [352, 269] on input "Number of questions: 5 questions" at bounding box center [652, 272] width 623 height 21
click at [460, 192] on input "text" at bounding box center [652, 189] width 623 height 41
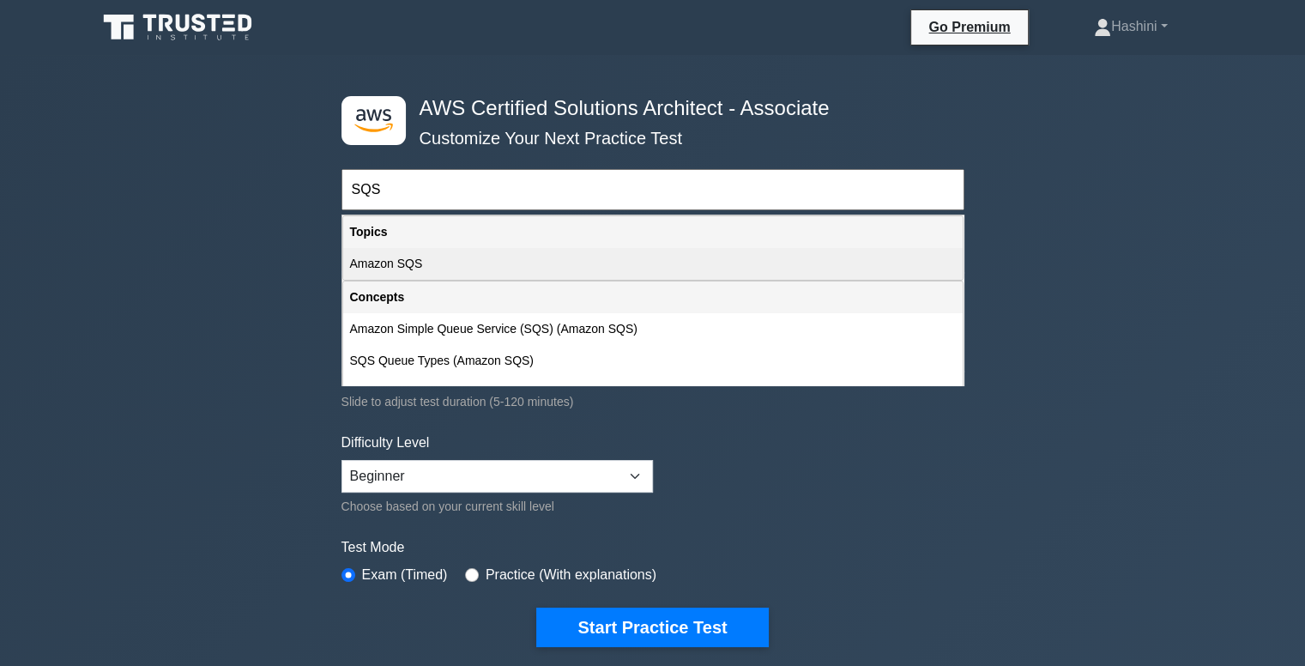
click at [425, 268] on div "Amazon SQS" at bounding box center [652, 264] width 619 height 32
type input "Amazon SQS"
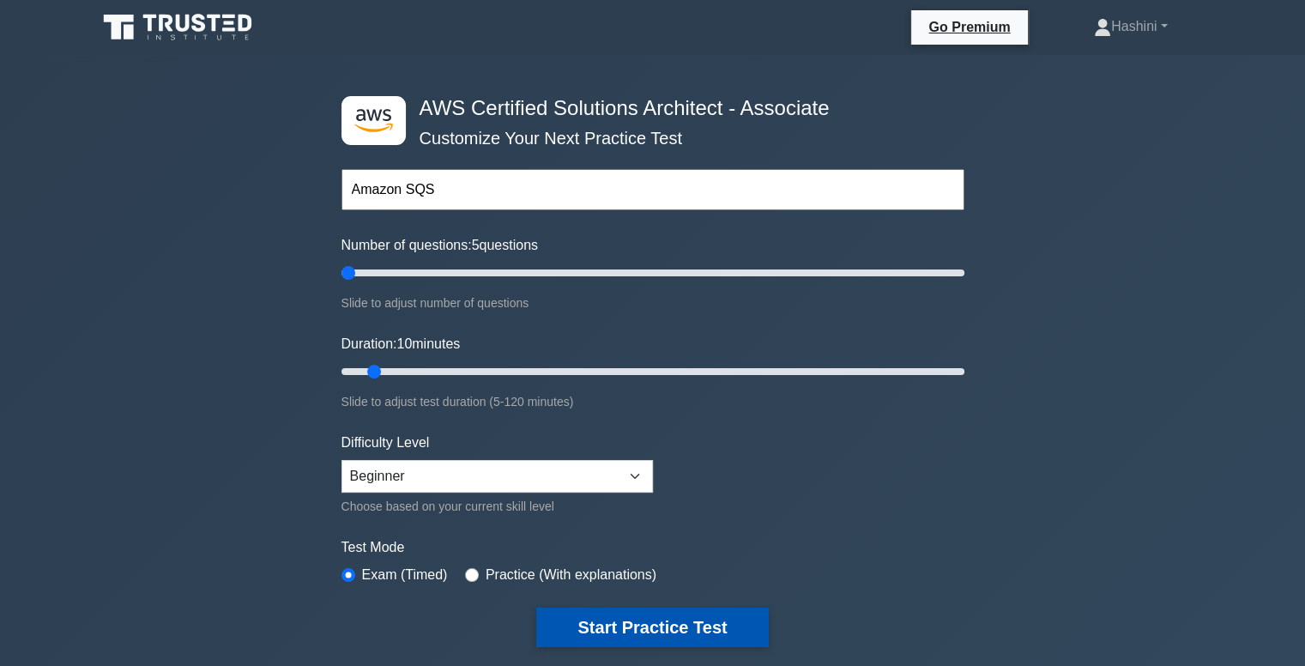
click at [680, 623] on button "Start Practice Test" at bounding box center [652, 626] width 232 height 39
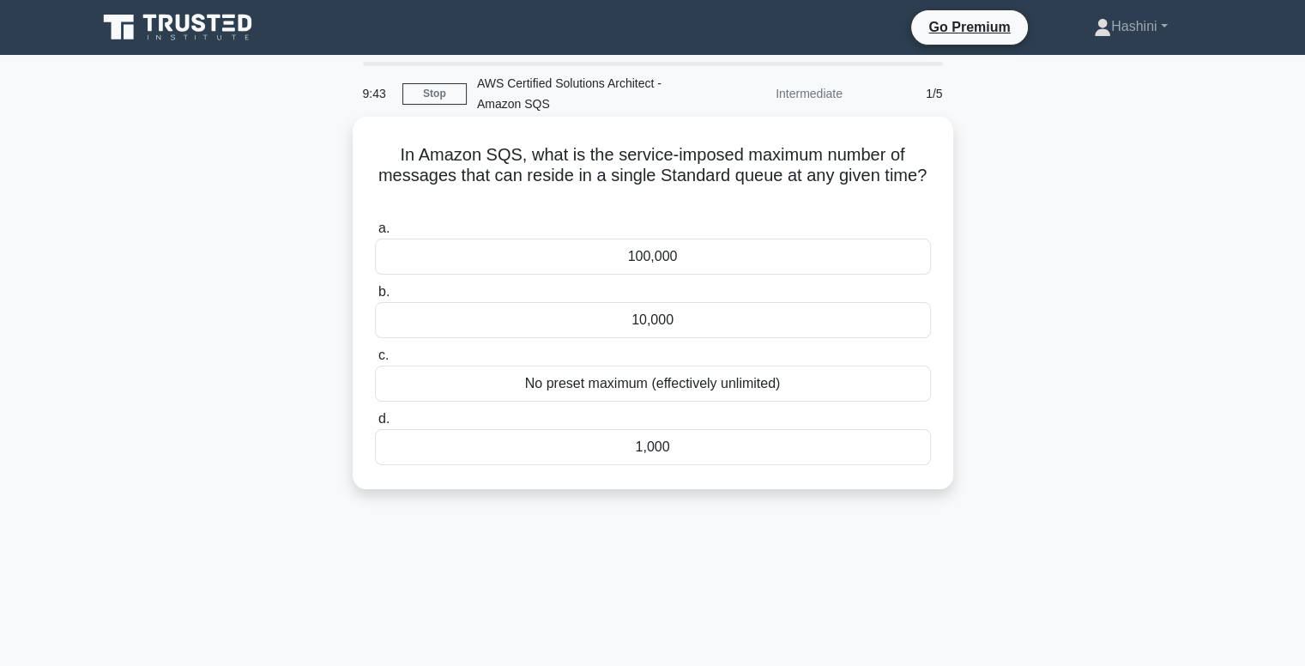
click at [743, 391] on div "No preset maximum (effectively unlimited)" at bounding box center [653, 383] width 556 height 36
click at [375, 361] on input "c. No preset maximum (effectively unlimited)" at bounding box center [375, 355] width 0 height 11
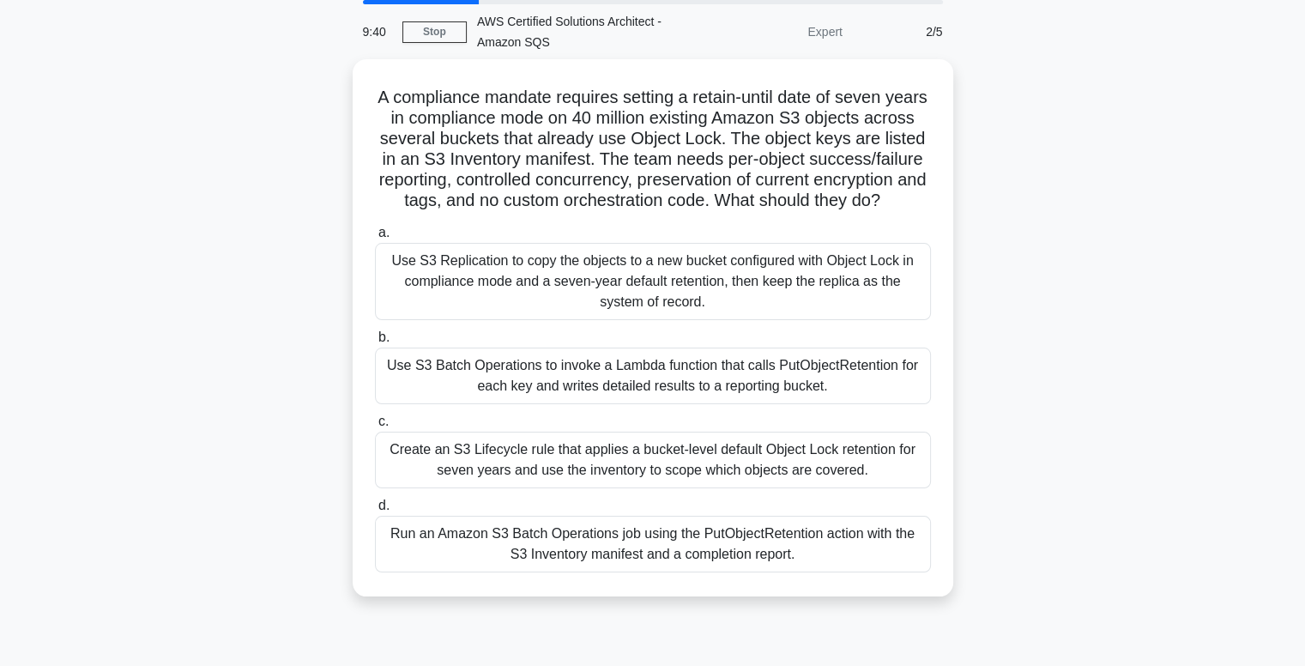
scroll to position [66, 0]
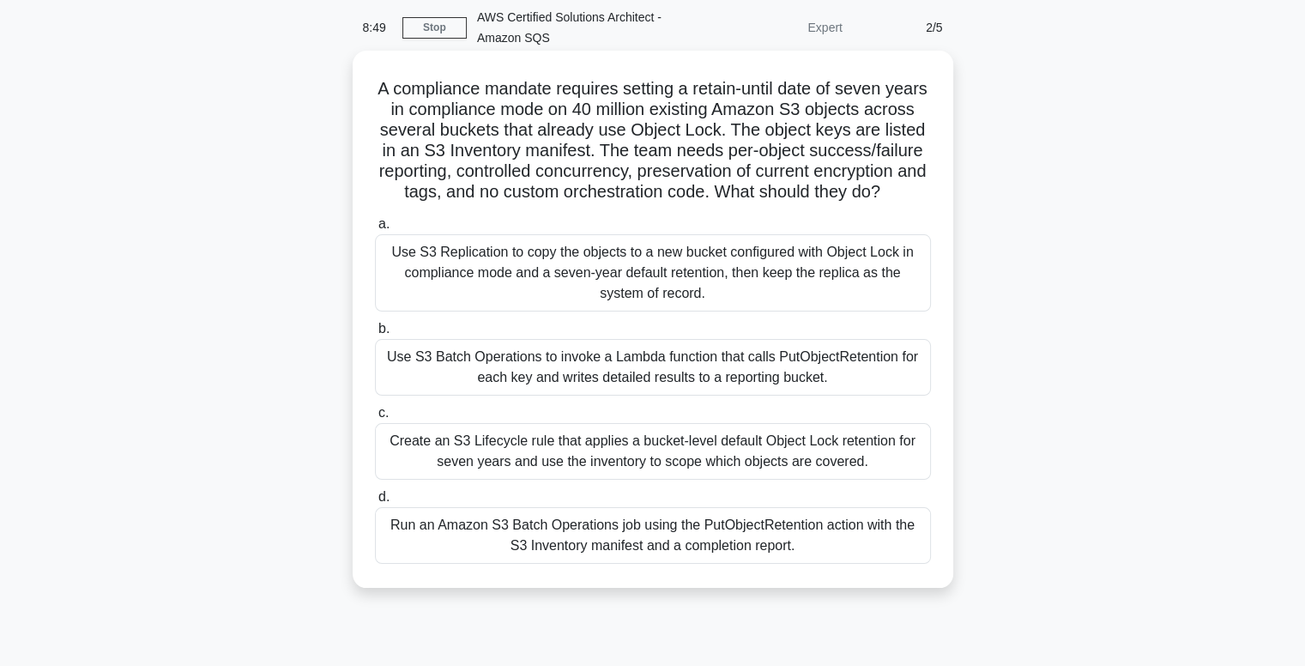
click at [802, 548] on div "Run an Amazon S3 Batch Operations job using the PutObjectRetention action with …" at bounding box center [653, 535] width 556 height 57
click at [375, 503] on input "d. Run an Amazon S3 Batch Operations job using the PutObjectRetention action wi…" at bounding box center [375, 496] width 0 height 11
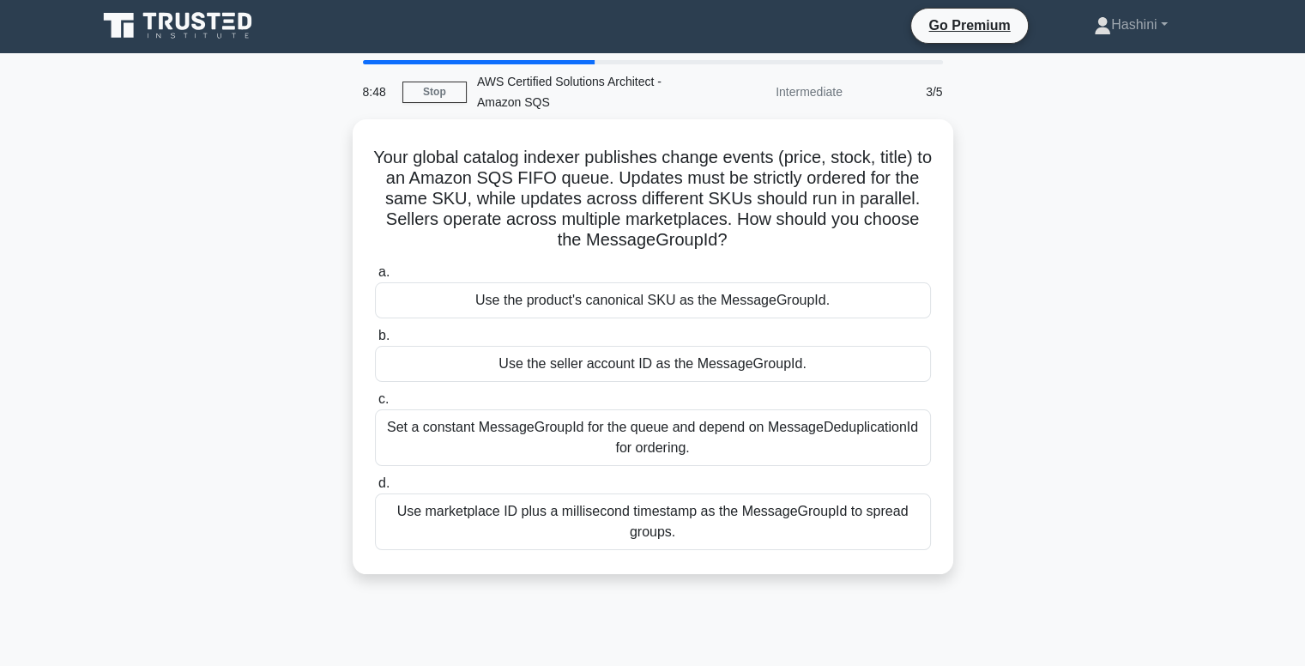
scroll to position [0, 0]
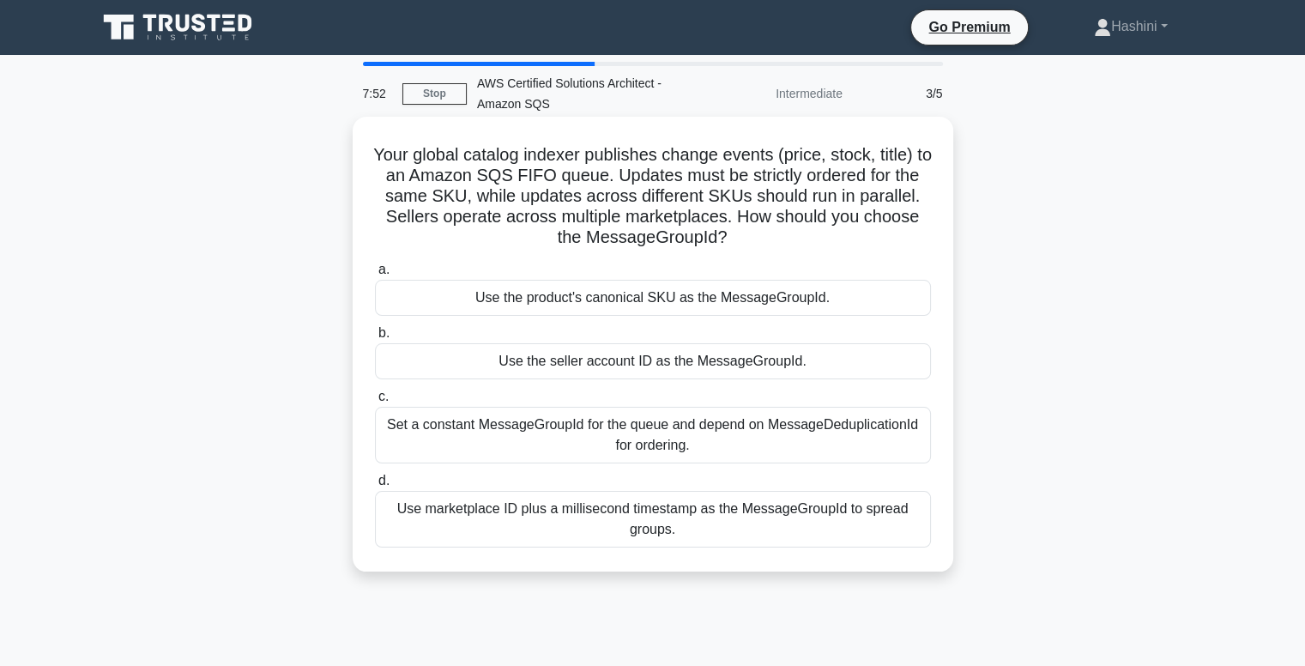
click at [799, 306] on div "Use the product's canonical SKU as the MessageGroupId." at bounding box center [653, 298] width 556 height 36
click at [375, 275] on input "a. Use the product's canonical SKU as the MessageGroupId." at bounding box center [375, 269] width 0 height 11
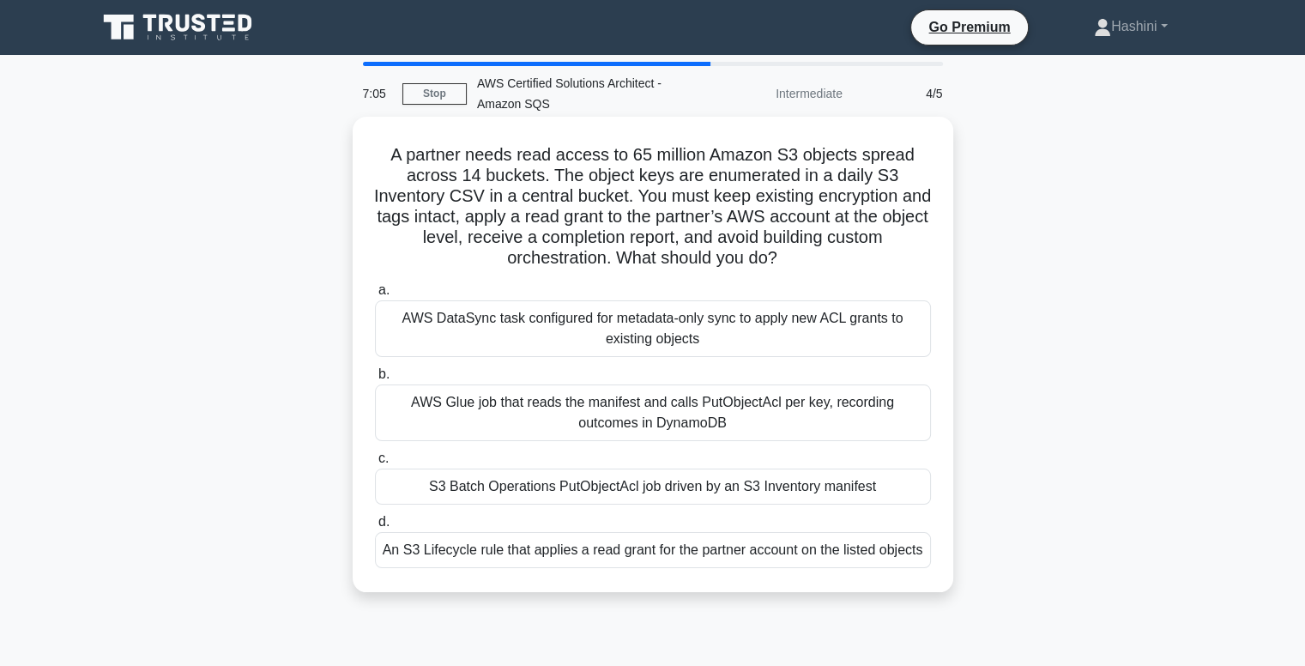
click at [781, 551] on div "An S3 Lifecycle rule that applies a read grant for the partner account on the l…" at bounding box center [653, 550] width 556 height 36
click at [375, 527] on input "d. An S3 Lifecycle rule that applies a read grant for the partner account on th…" at bounding box center [375, 521] width 0 height 11
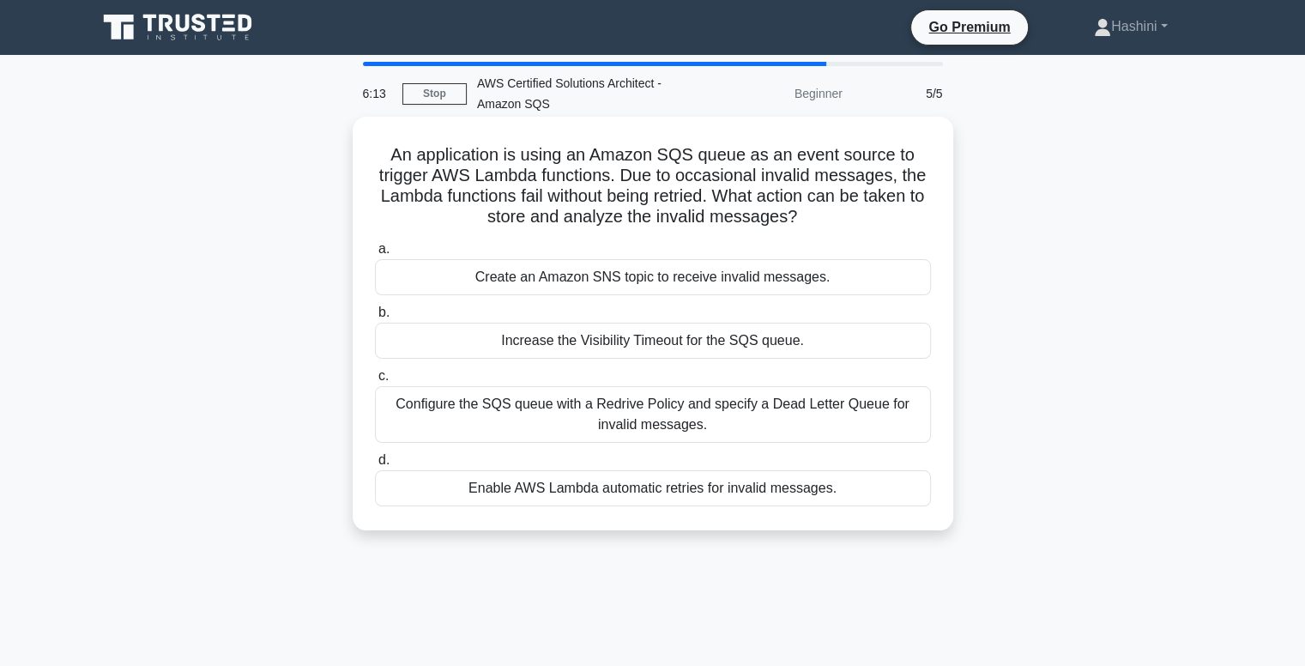
click at [719, 426] on div "Configure the SQS queue with a Redrive Policy and specify a Dead Letter Queue f…" at bounding box center [653, 414] width 556 height 57
click at [375, 382] on input "c. Configure the SQS queue with a Redrive Policy and specify a Dead Letter Queu…" at bounding box center [375, 376] width 0 height 11
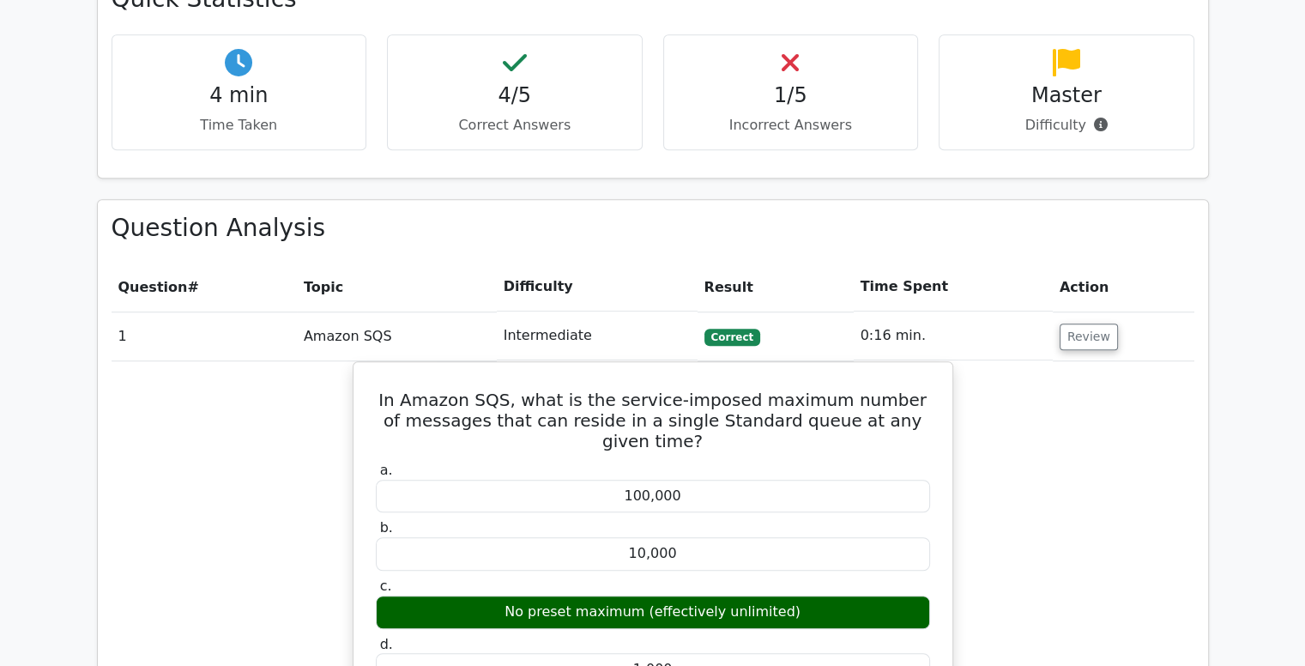
scroll to position [1076, 0]
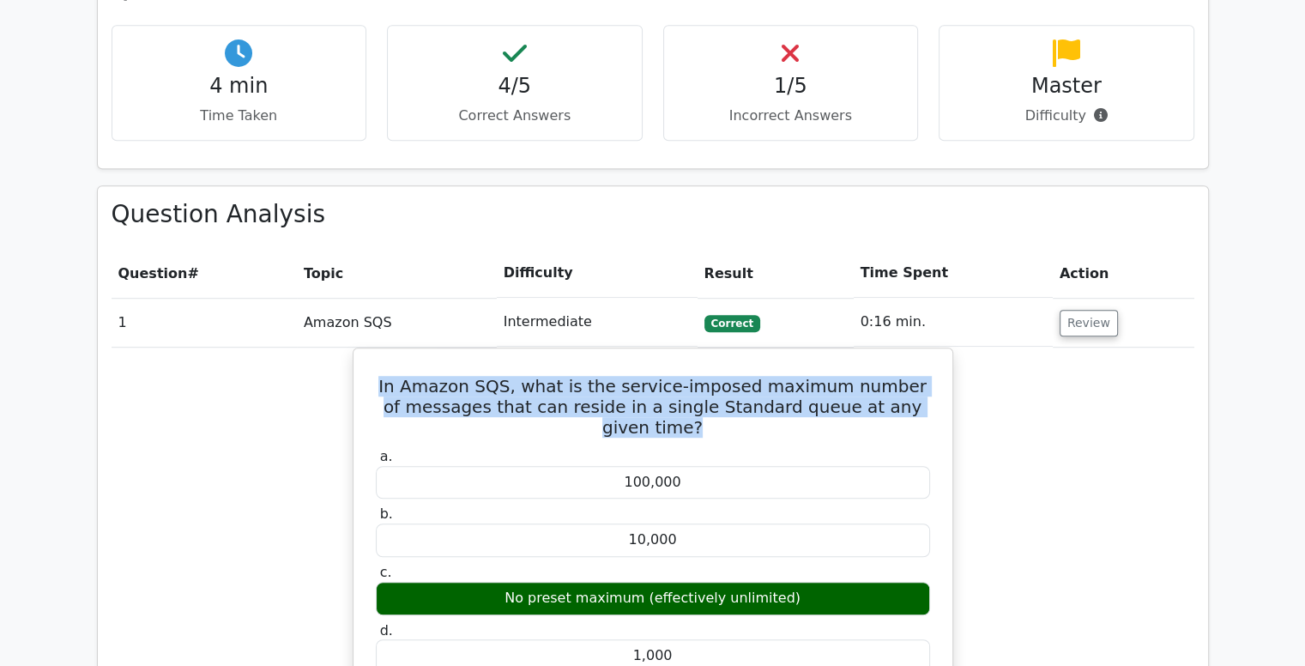
drag, startPoint x: 930, startPoint y: 315, endPoint x: 348, endPoint y: 292, distance: 581.9
click at [348, 347] on div "In Amazon SQS, what is the service-imposed maximum number of messages that can …" at bounding box center [652, 633] width 1082 height 573
copy h5 "In Amazon SQS, what is the service-imposed maximum number of messages that can …"
click at [1087, 310] on button "Review" at bounding box center [1088, 323] width 58 height 27
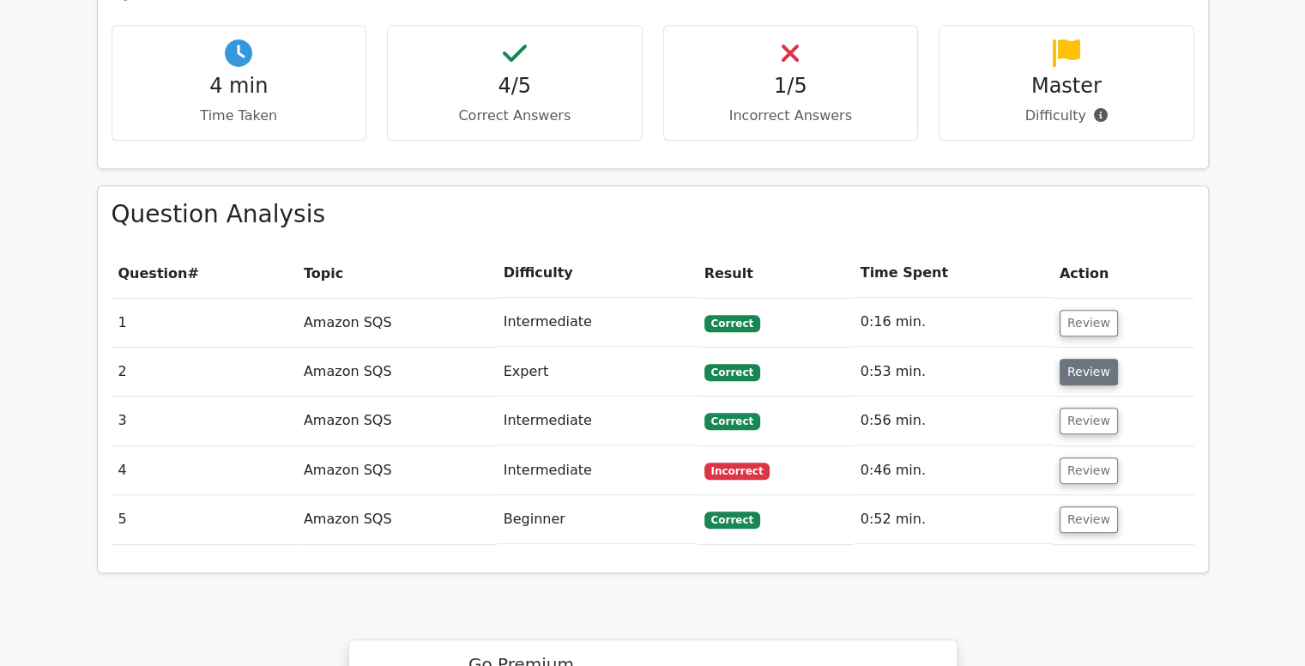
click at [1088, 359] on button "Review" at bounding box center [1088, 372] width 58 height 27
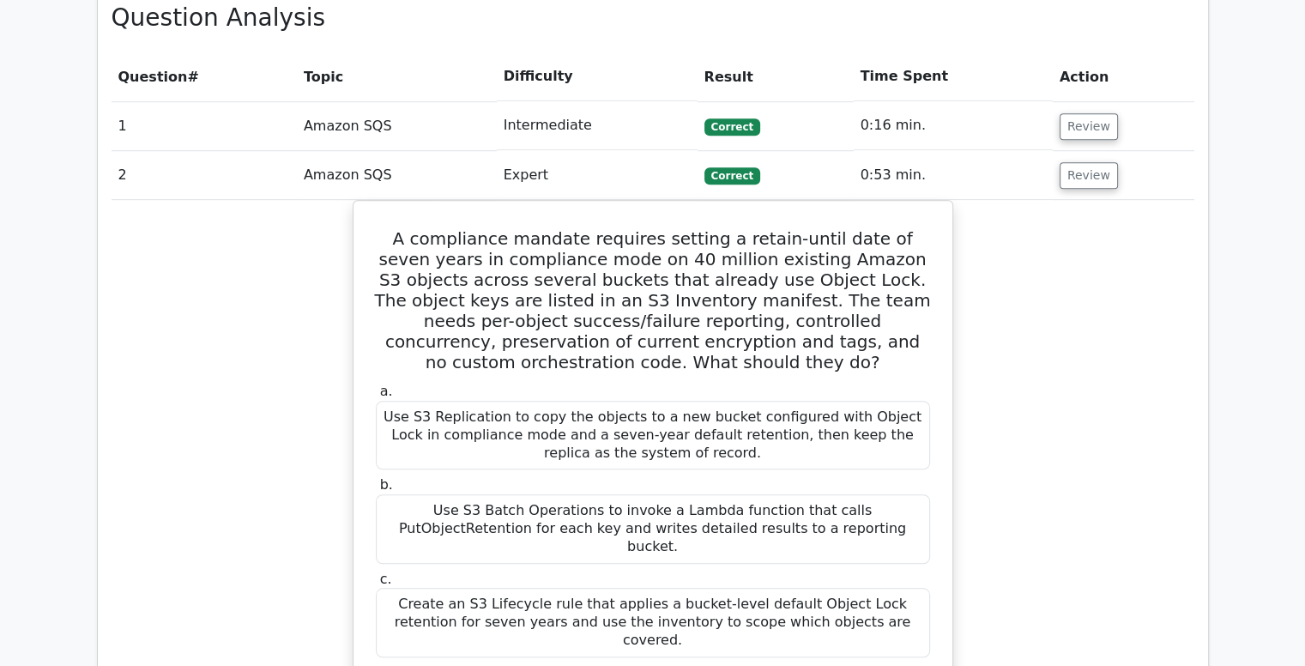
scroll to position [1281, 0]
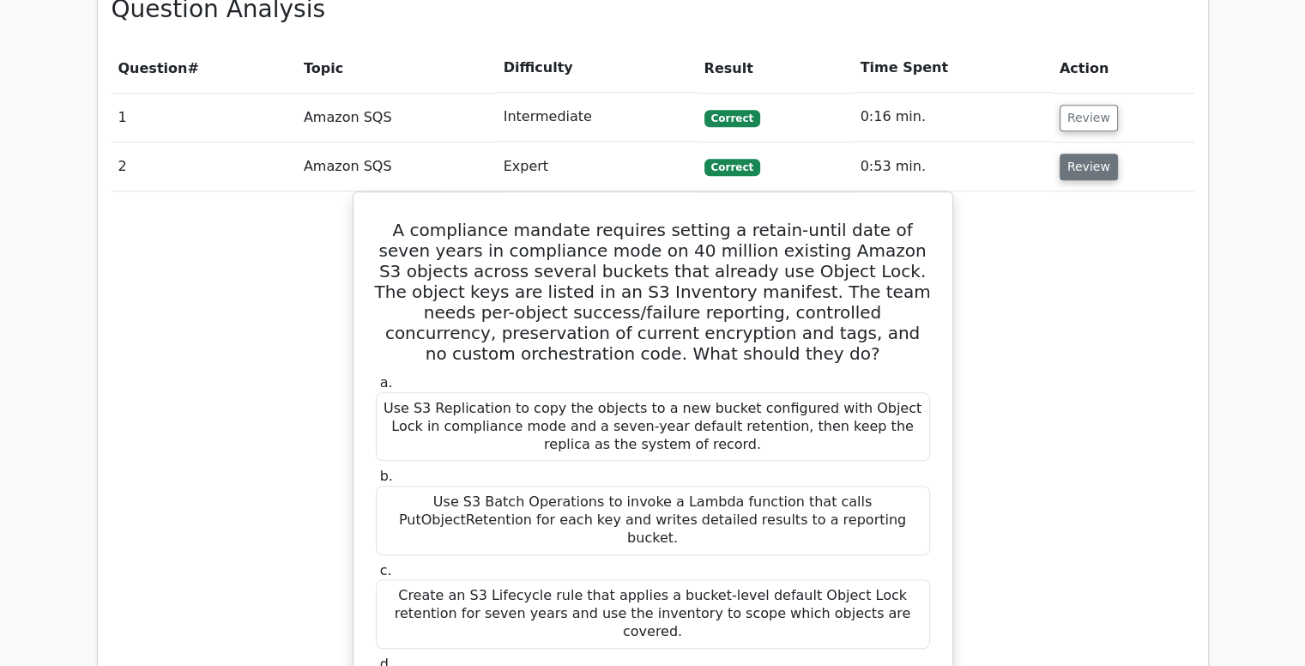
click at [1088, 154] on button "Review" at bounding box center [1088, 167] width 58 height 27
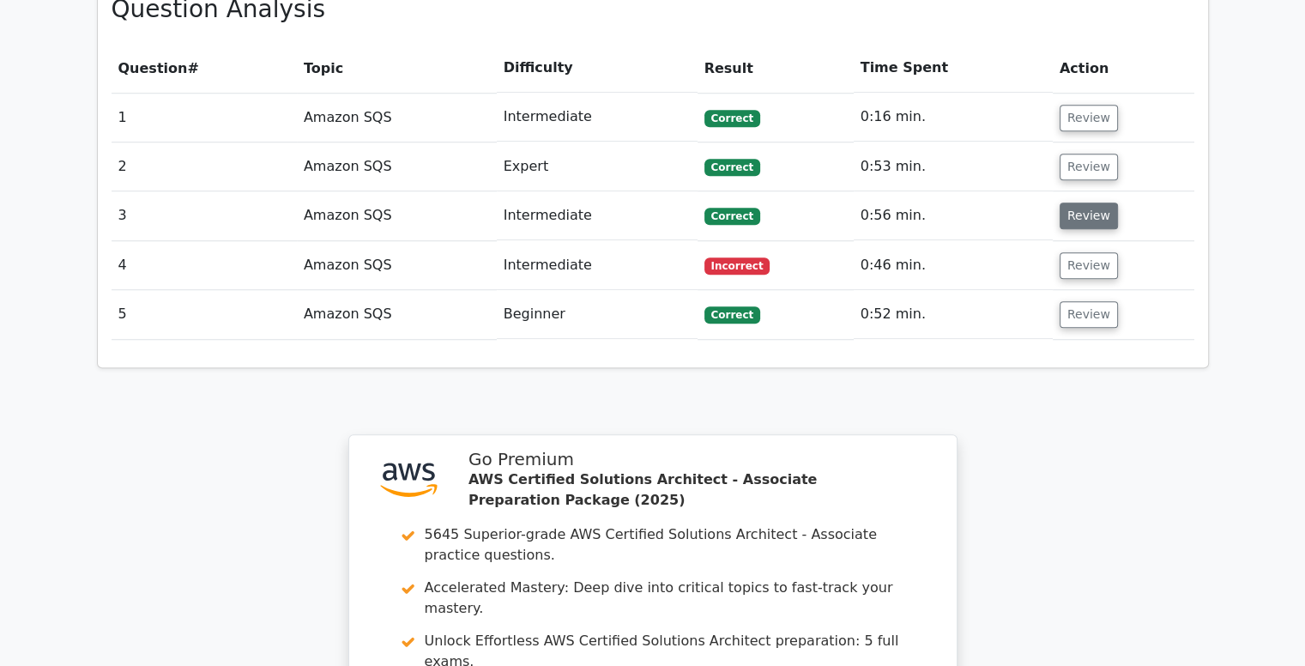
click at [1087, 202] on button "Review" at bounding box center [1088, 215] width 58 height 27
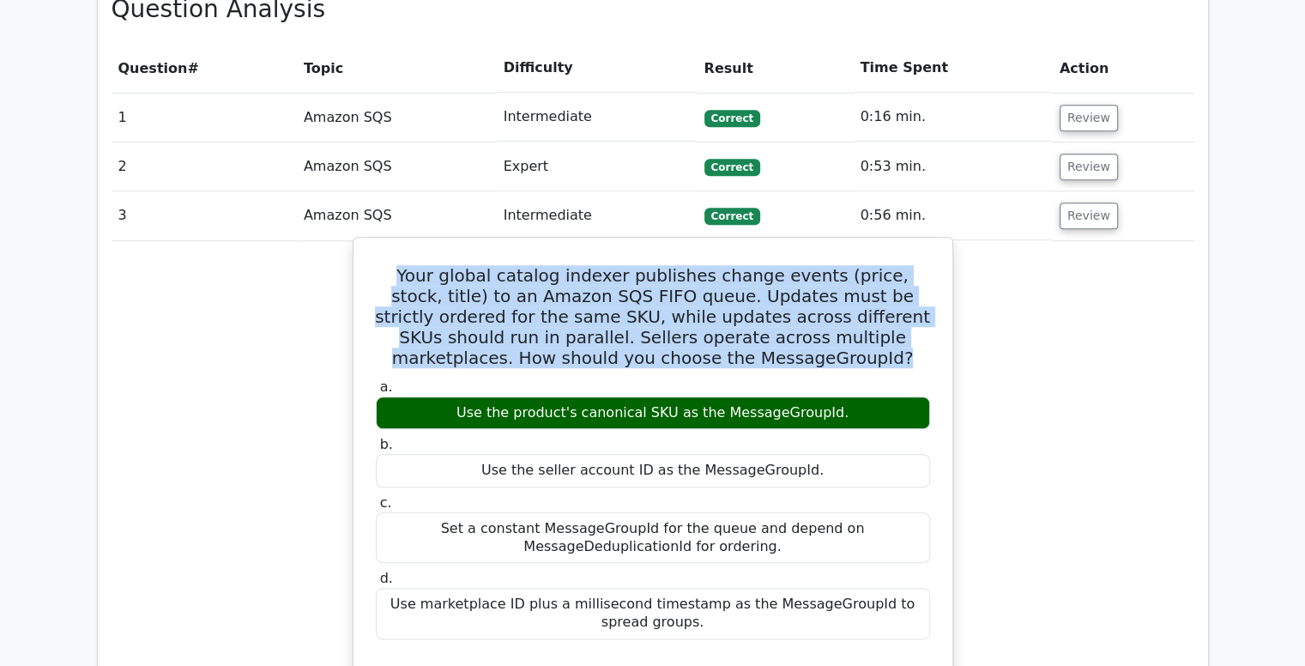
drag, startPoint x: 777, startPoint y: 273, endPoint x: 377, endPoint y: 184, distance: 410.2
click at [377, 265] on h5 "Your global catalog indexer publishes change events (price, stock, title) to an…" at bounding box center [652, 316] width 557 height 103
copy h5 "Your global catalog indexer publishes change events (price, stock, title) to an…"
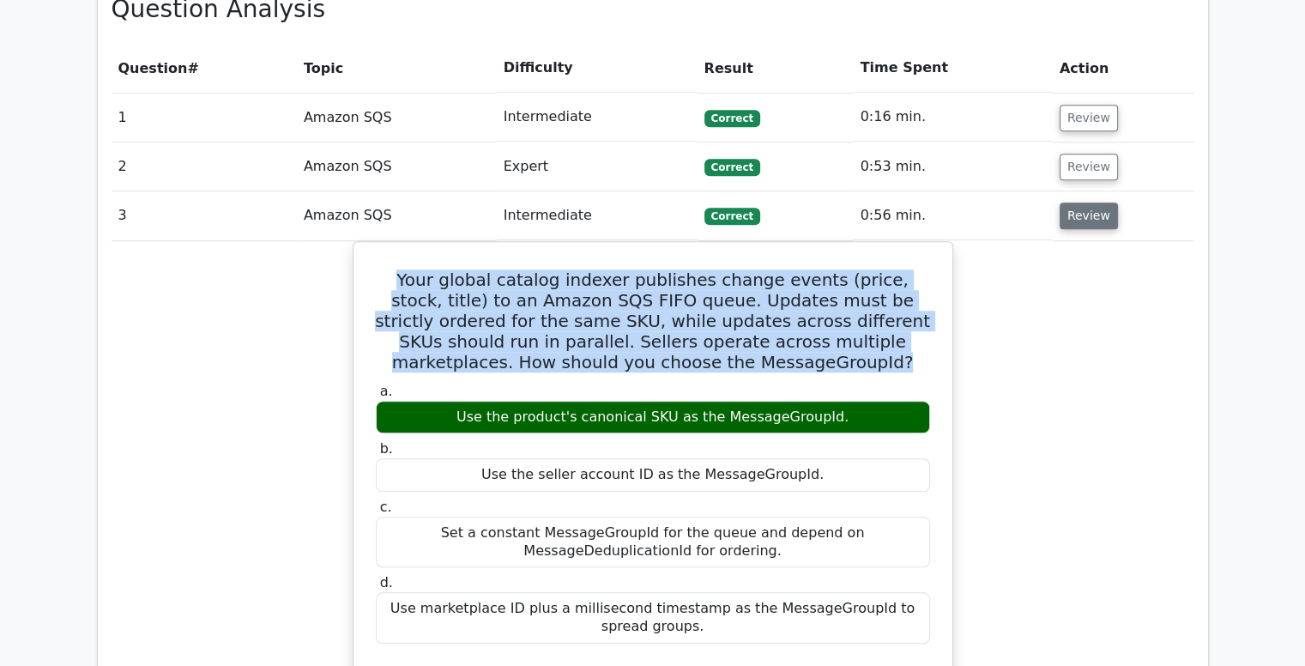
click at [1092, 202] on button "Review" at bounding box center [1088, 215] width 58 height 27
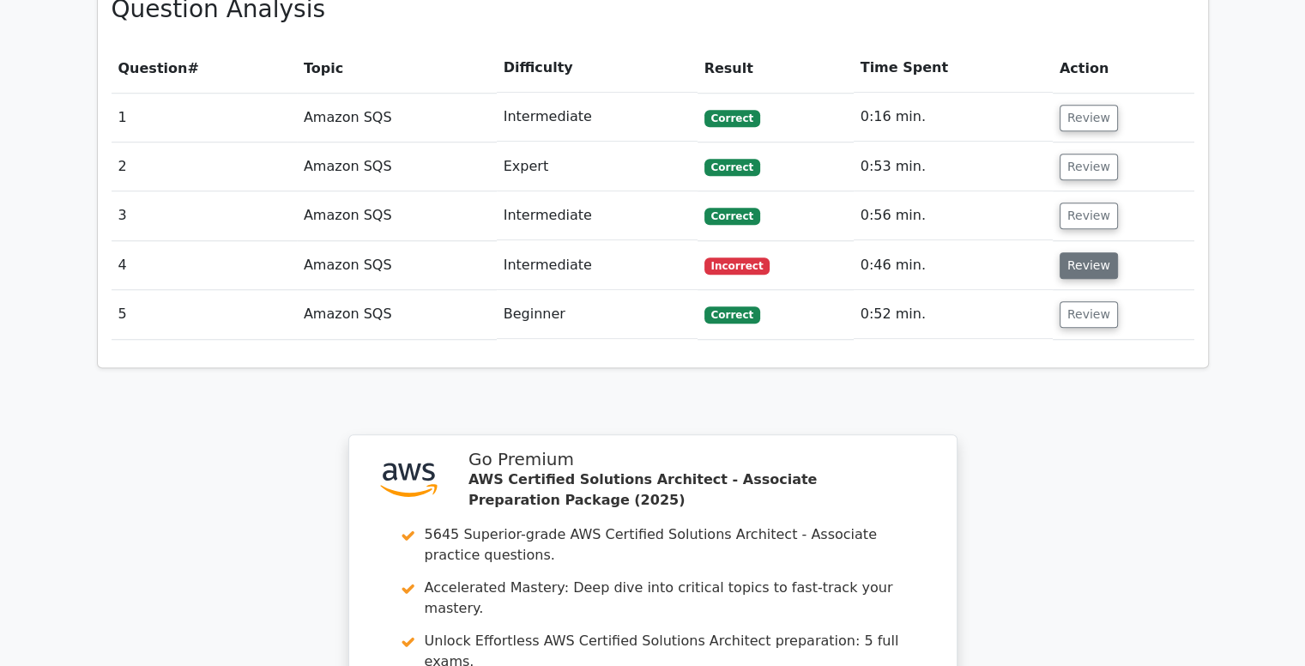
click at [1092, 252] on button "Review" at bounding box center [1088, 265] width 58 height 27
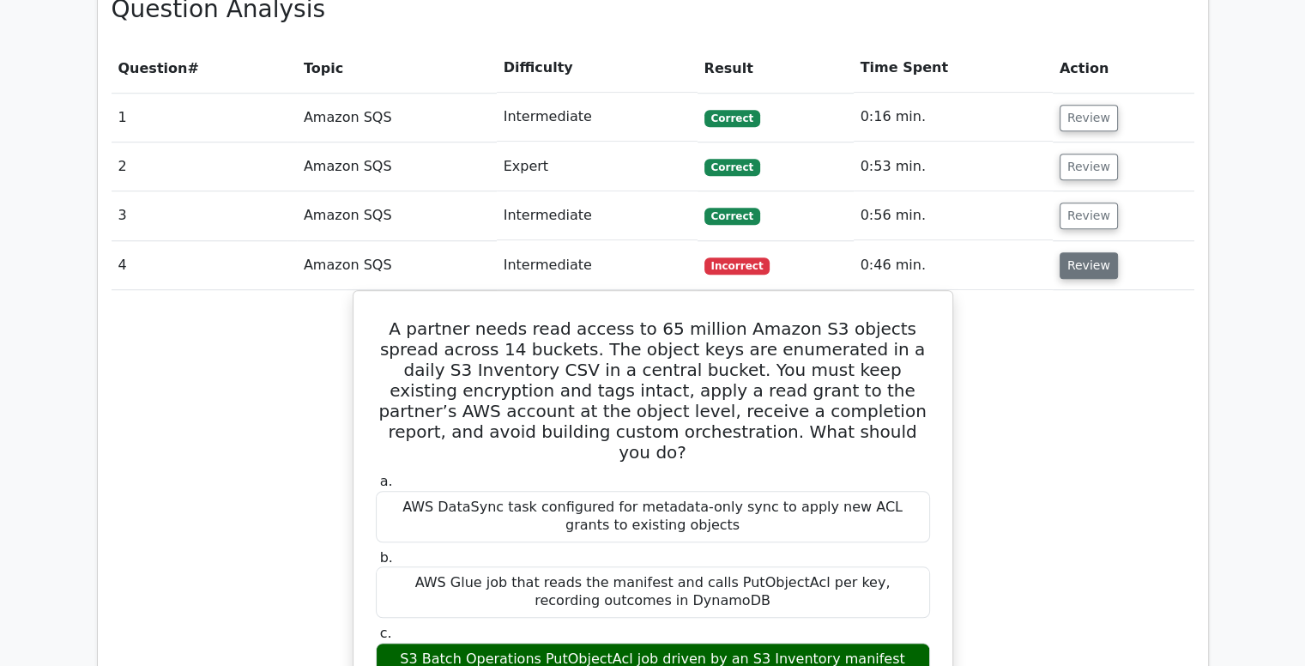
click at [1092, 252] on button "Review" at bounding box center [1088, 265] width 58 height 27
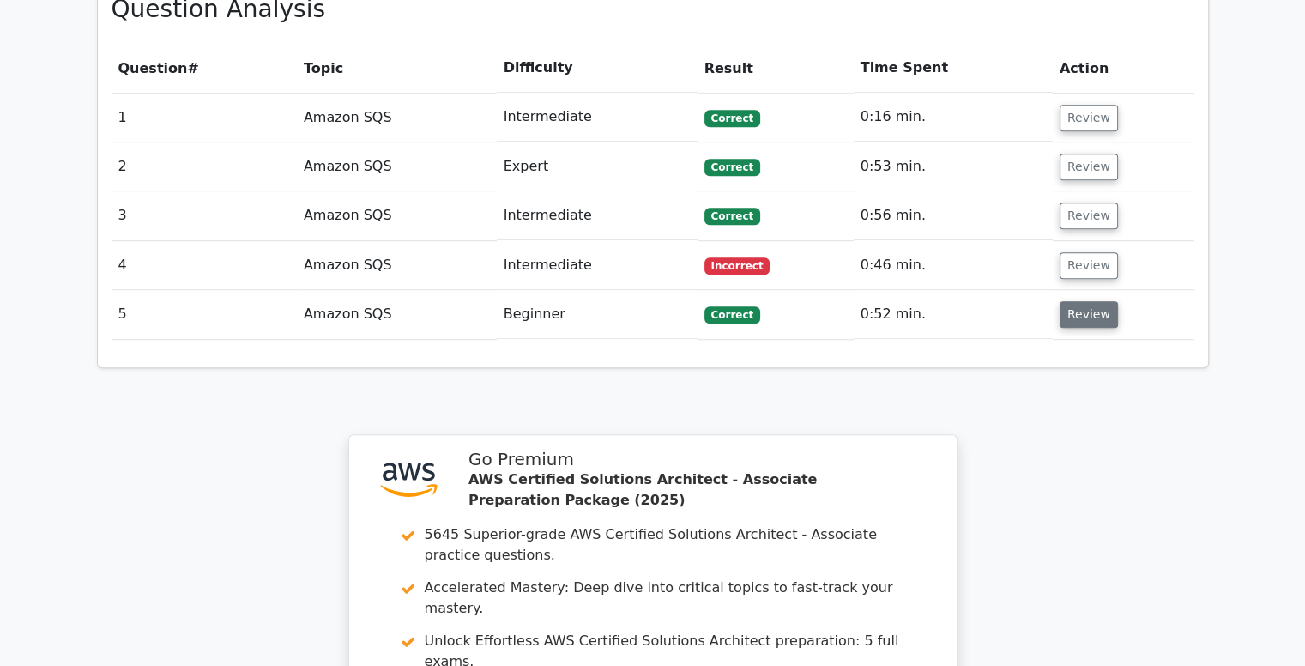
click at [1098, 301] on button "Review" at bounding box center [1088, 314] width 58 height 27
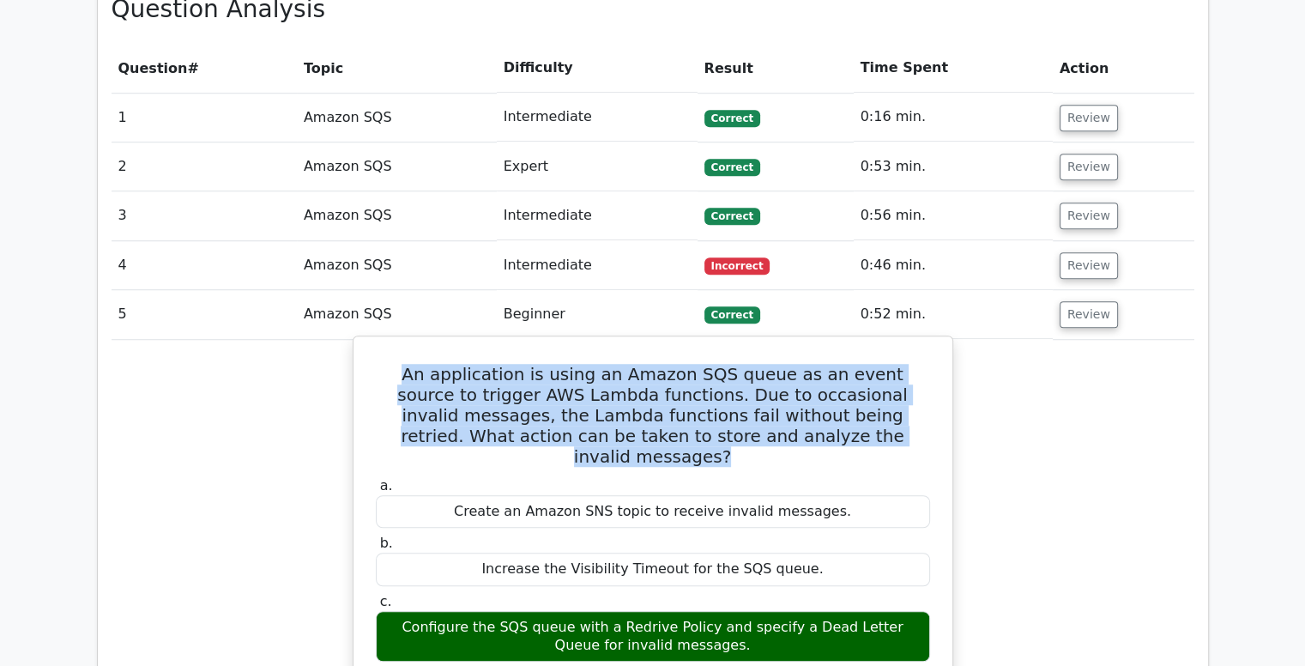
drag, startPoint x: 825, startPoint y: 352, endPoint x: 388, endPoint y: 293, distance: 441.3
click at [388, 364] on h5 "An application is using an Amazon SQS queue as an event source to trigger AWS L…" at bounding box center [652, 415] width 557 height 103
copy h5 "An application is using an Amazon SQS queue as an event source to trigger AWS L…"
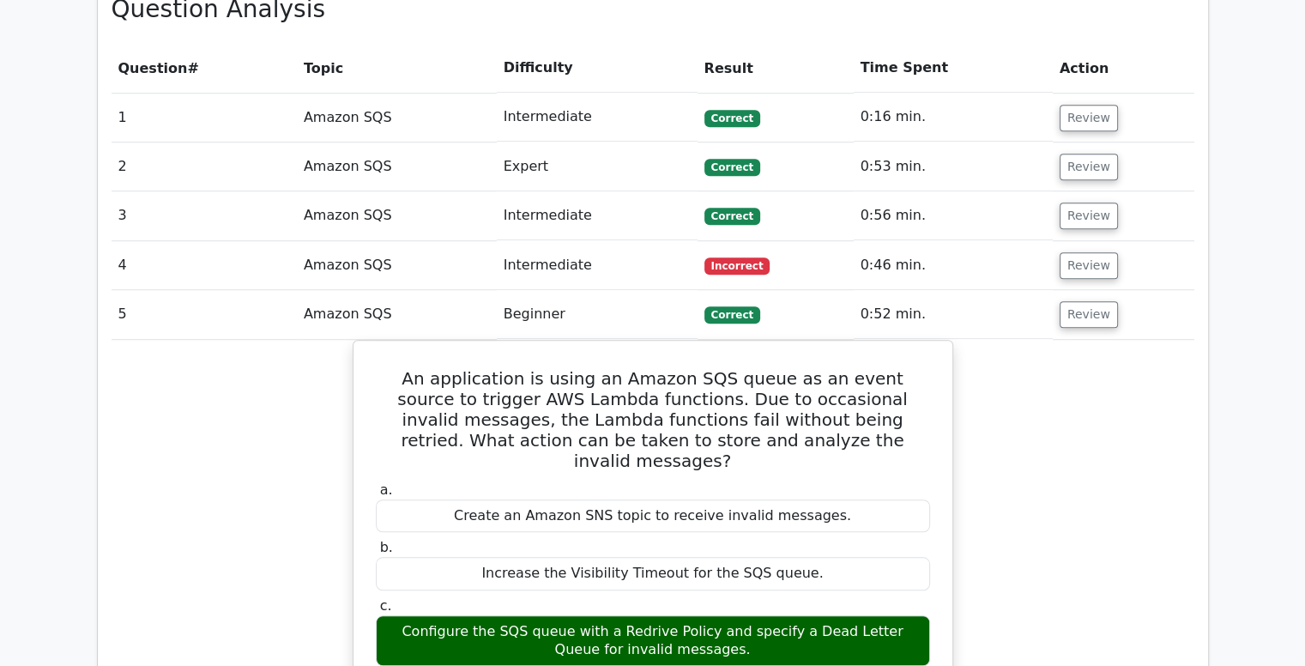
click at [1041, 515] on div "An application is using an Amazon SQS queue as an event source to trigger AWS L…" at bounding box center [652, 638] width 1082 height 596
click at [1059, 301] on button "Review" at bounding box center [1088, 314] width 58 height 27
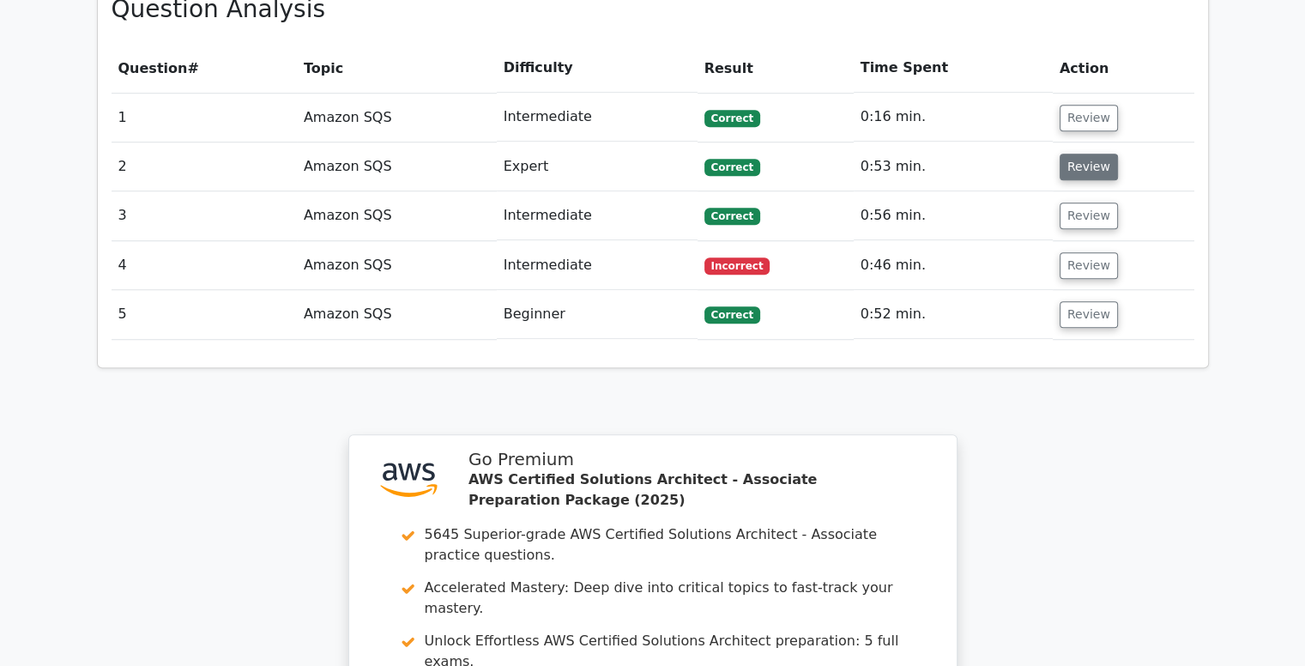
click at [1088, 154] on button "Review" at bounding box center [1088, 167] width 58 height 27
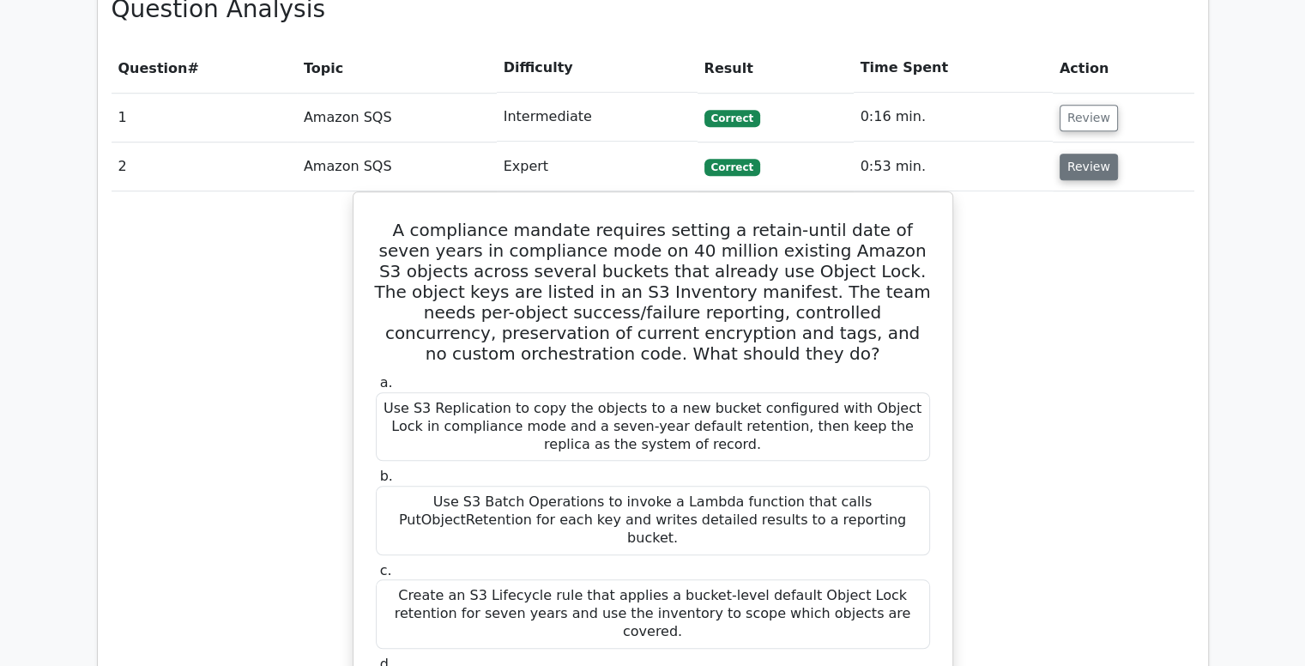
click at [1088, 154] on button "Review" at bounding box center [1088, 167] width 58 height 27
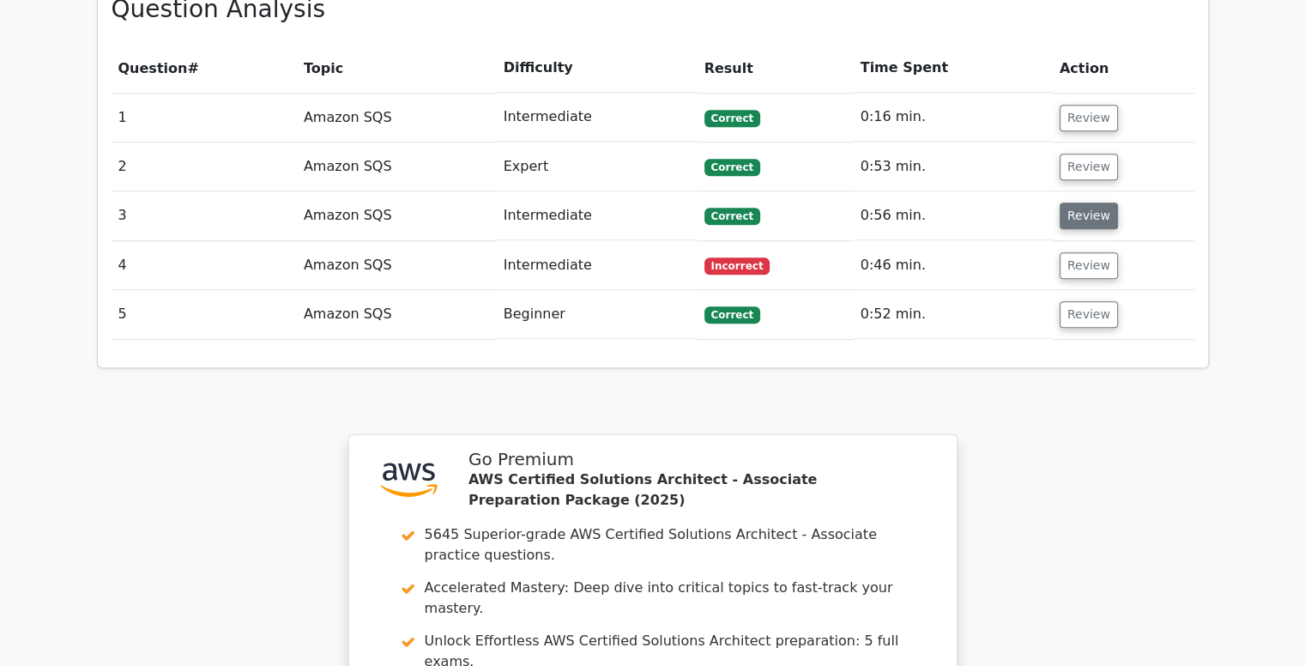
click at [1090, 202] on button "Review" at bounding box center [1088, 215] width 58 height 27
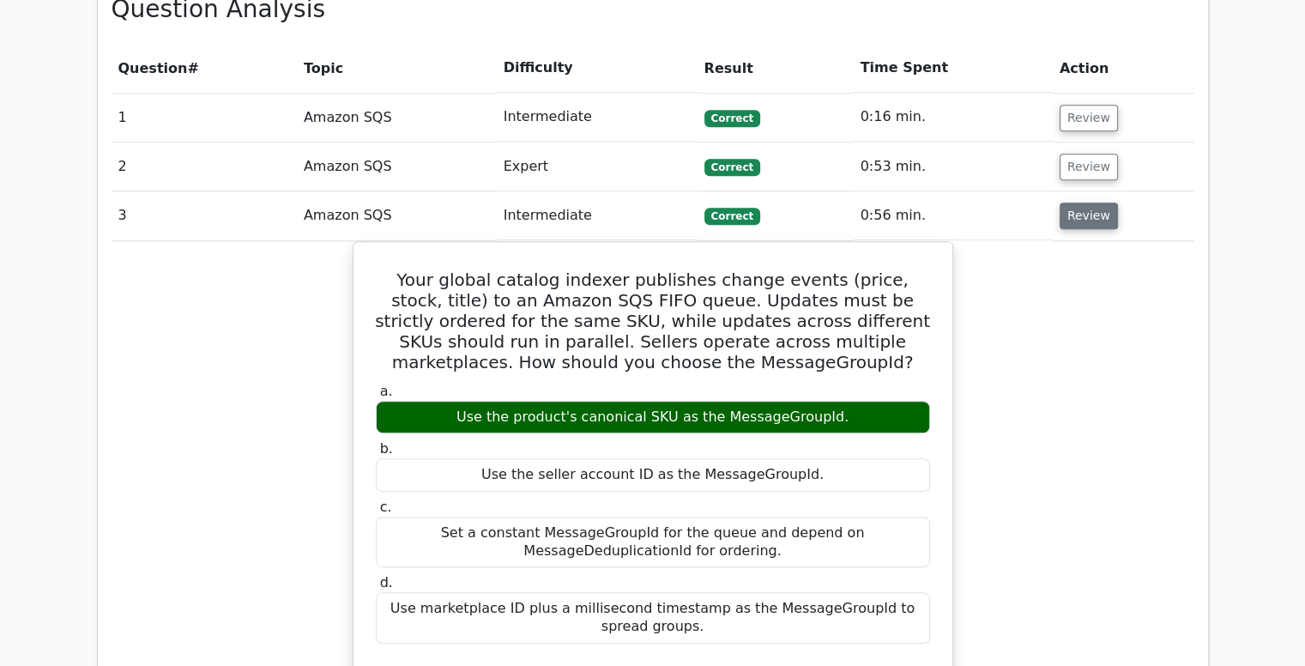
click at [1088, 202] on button "Review" at bounding box center [1088, 215] width 58 height 27
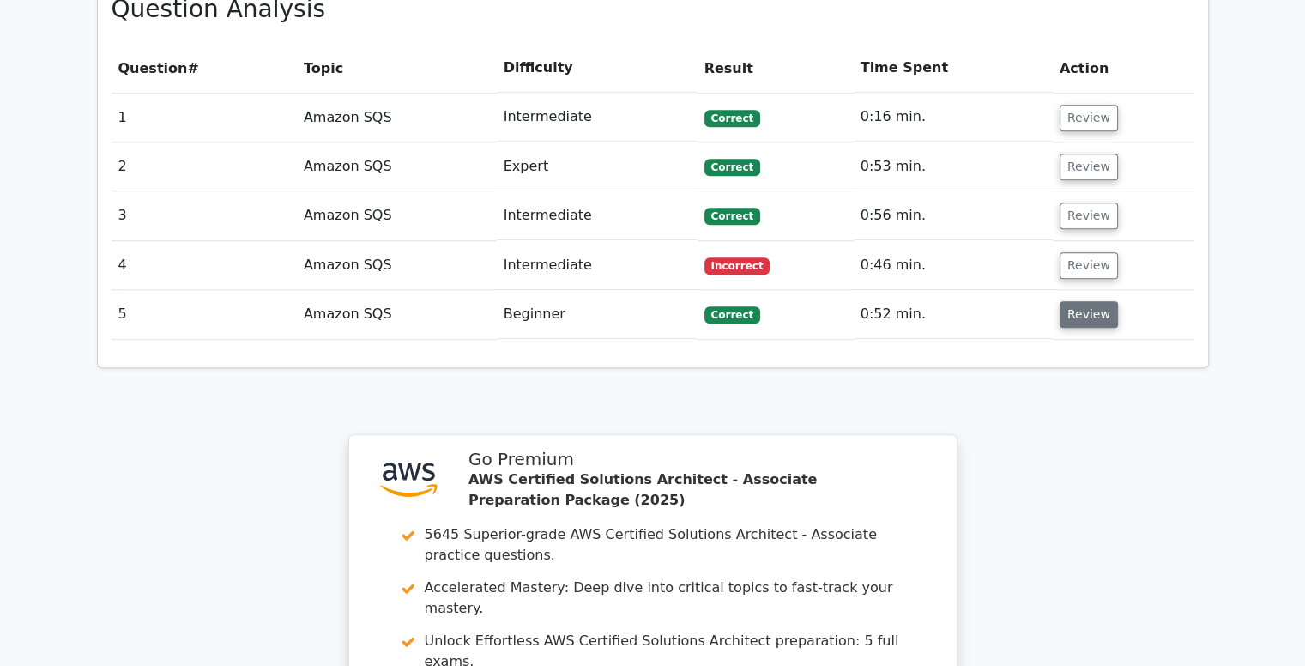
click at [1080, 301] on button "Review" at bounding box center [1088, 314] width 58 height 27
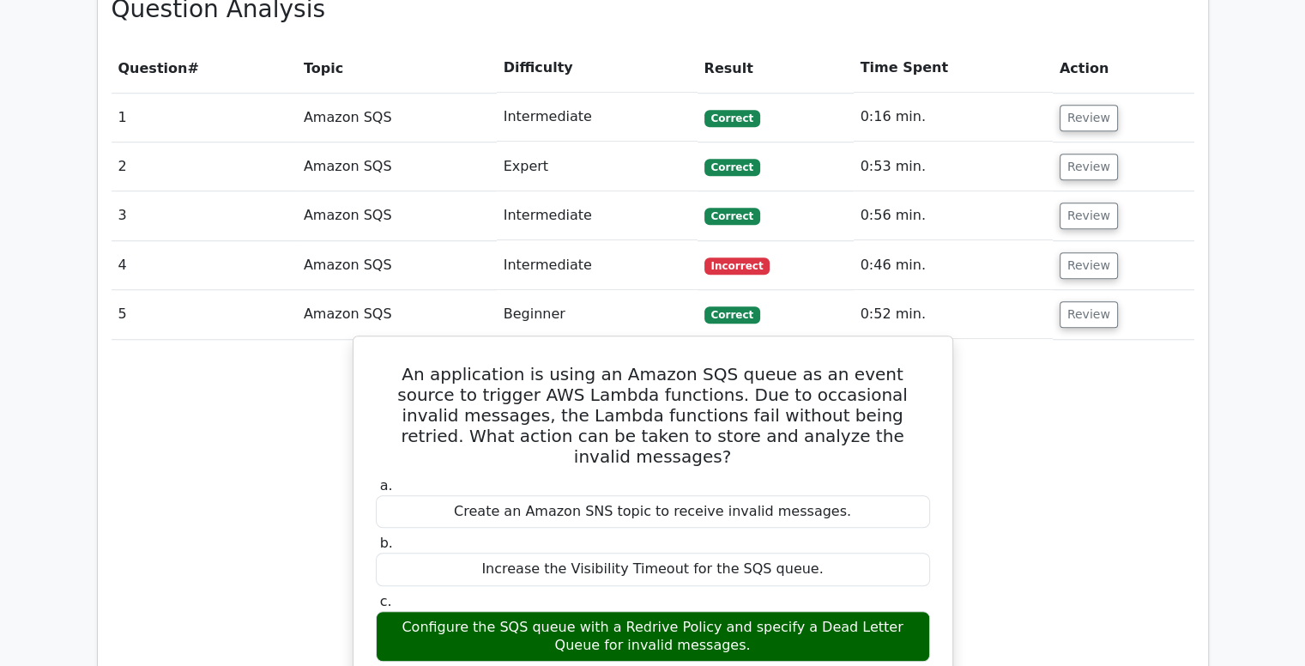
drag, startPoint x: 717, startPoint y: 532, endPoint x: 395, endPoint y: 523, distance: 322.6
click at [395, 611] on div "Configure the SQS queue with a Redrive Policy and specify a Dead Letter Queue f…" at bounding box center [653, 636] width 554 height 51
copy div "Configure the SQS queue with a Redrive Policy and specify a Dead Letter Queue f…"
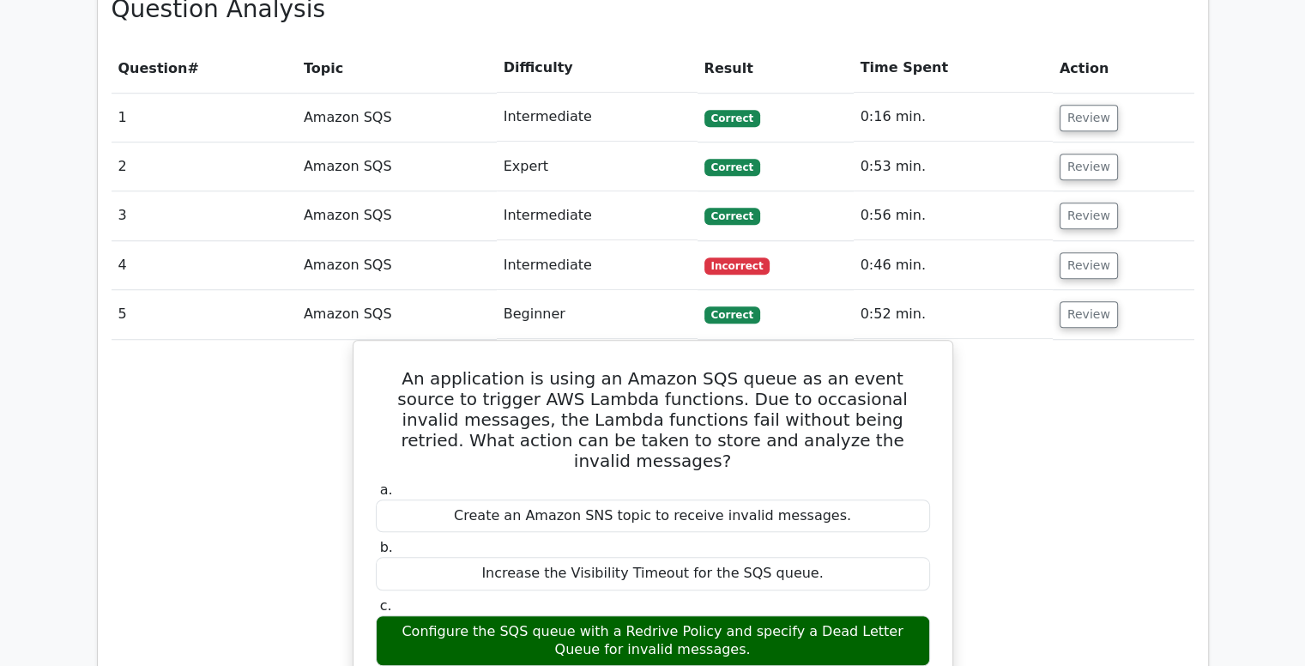
click at [321, 405] on div "An application is using an Amazon SQS queue as an event source to trigger AWS L…" at bounding box center [652, 638] width 1082 height 596
click at [1073, 301] on button "Review" at bounding box center [1088, 314] width 58 height 27
